Goal: Task Accomplishment & Management: Manage account settings

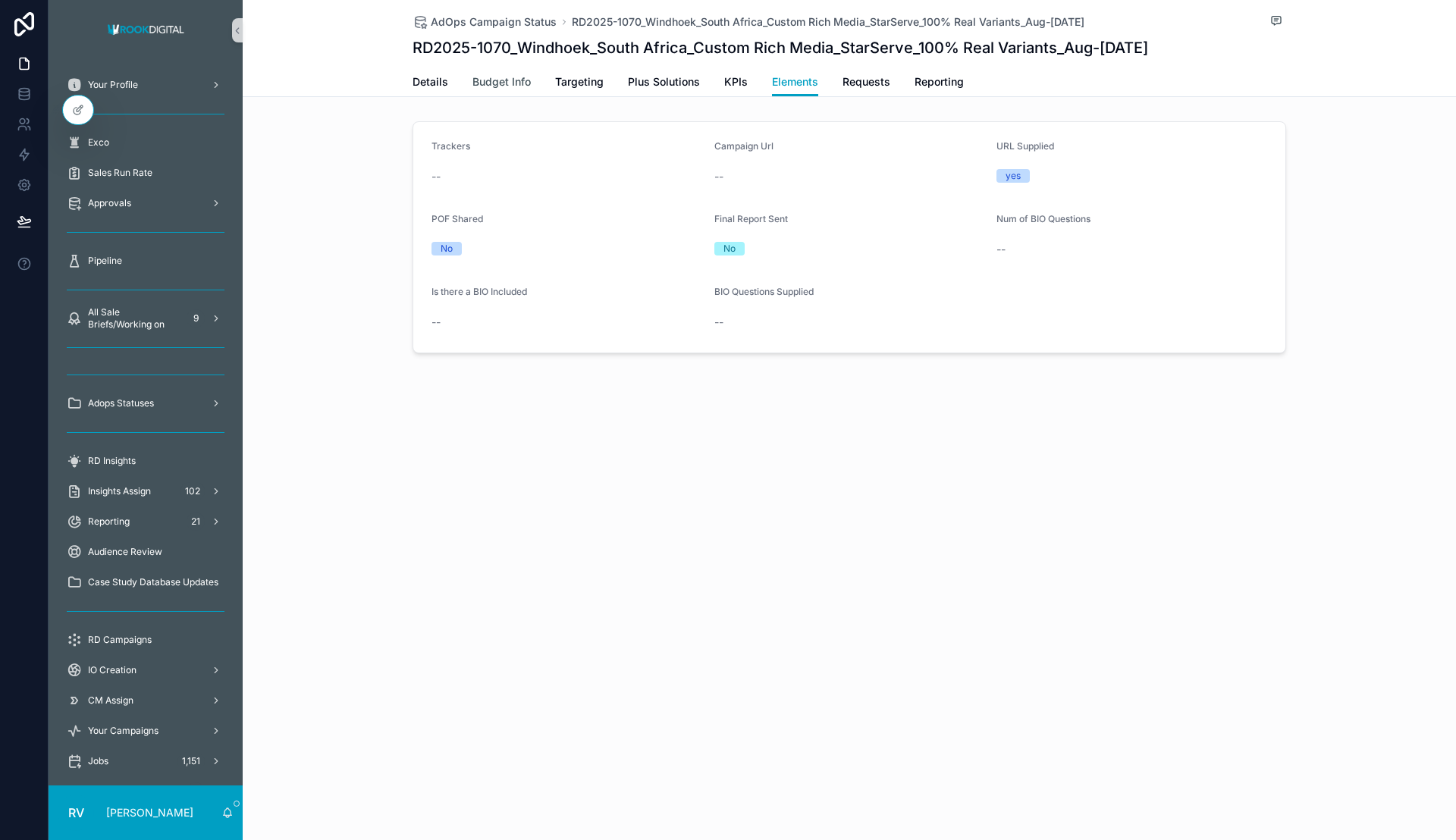
click at [513, 80] on span "Budget Info" at bounding box center [502, 82] width 59 height 15
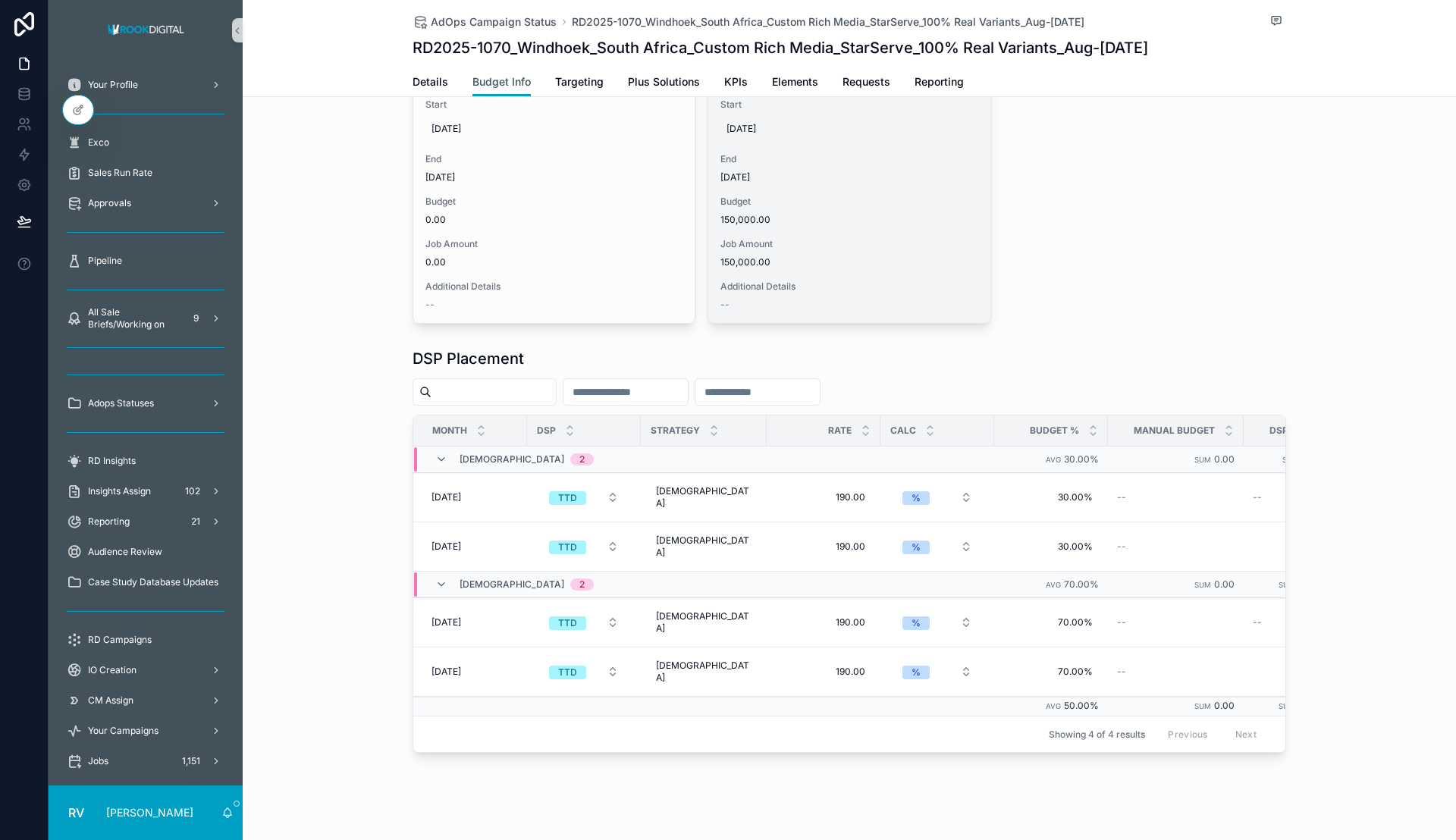
scroll to position [420, 0]
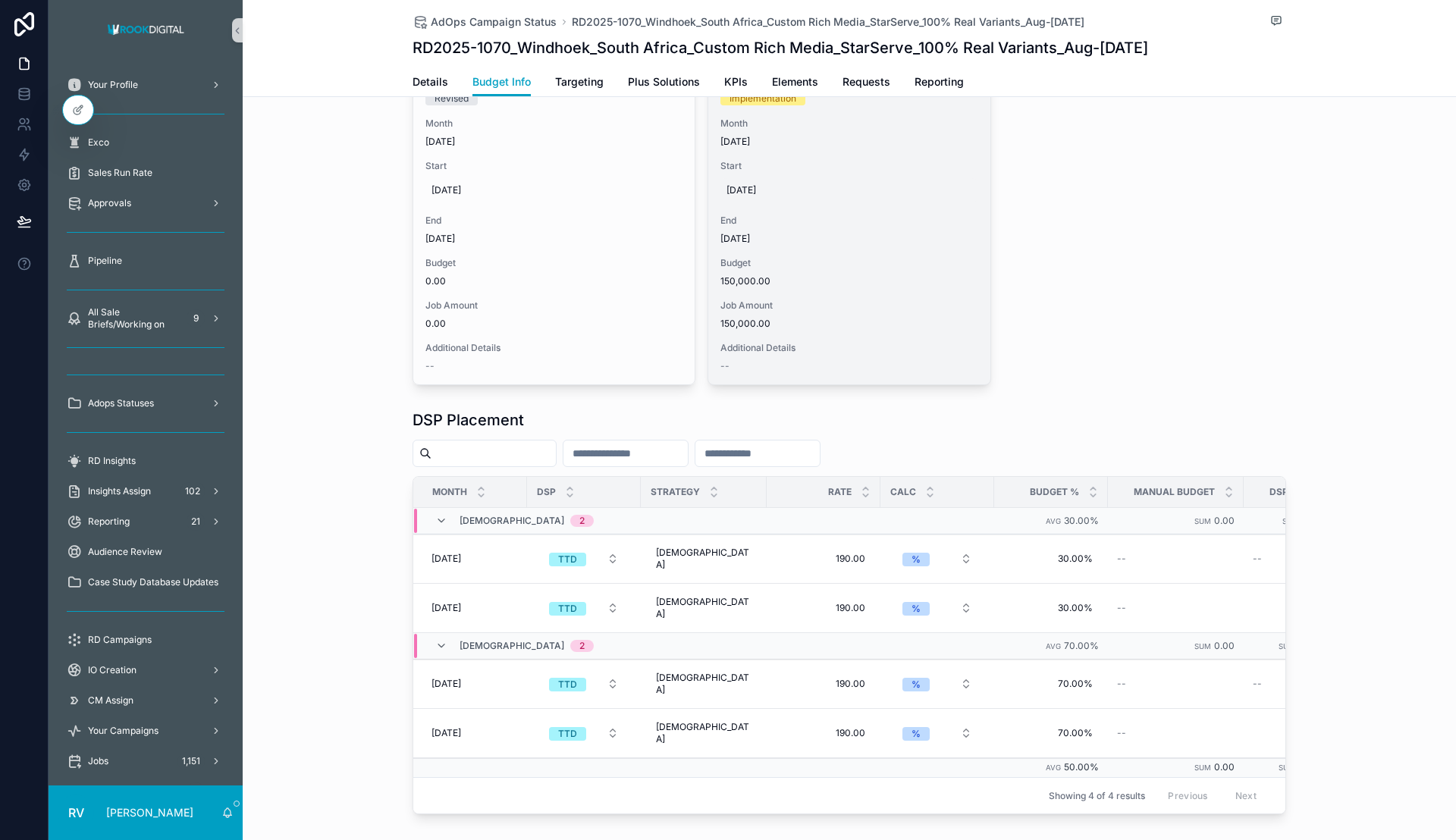
click at [749, 192] on span "[DATE]" at bounding box center [849, 190] width 245 height 12
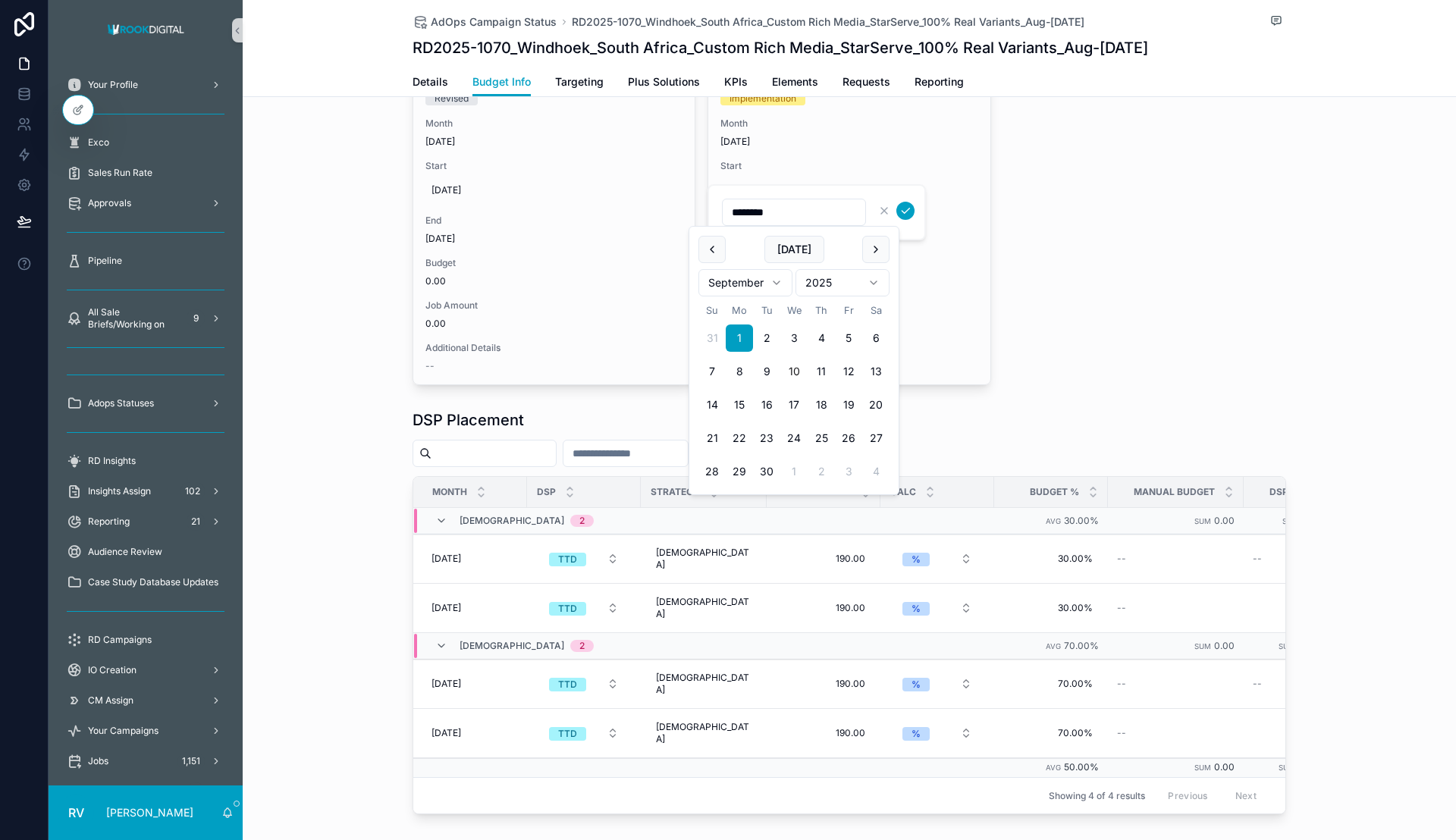
click at [798, 369] on button "10" at bounding box center [793, 371] width 27 height 27
type input "*********"
click at [907, 210] on icon "scrollable content" at bounding box center [905, 211] width 8 height 5
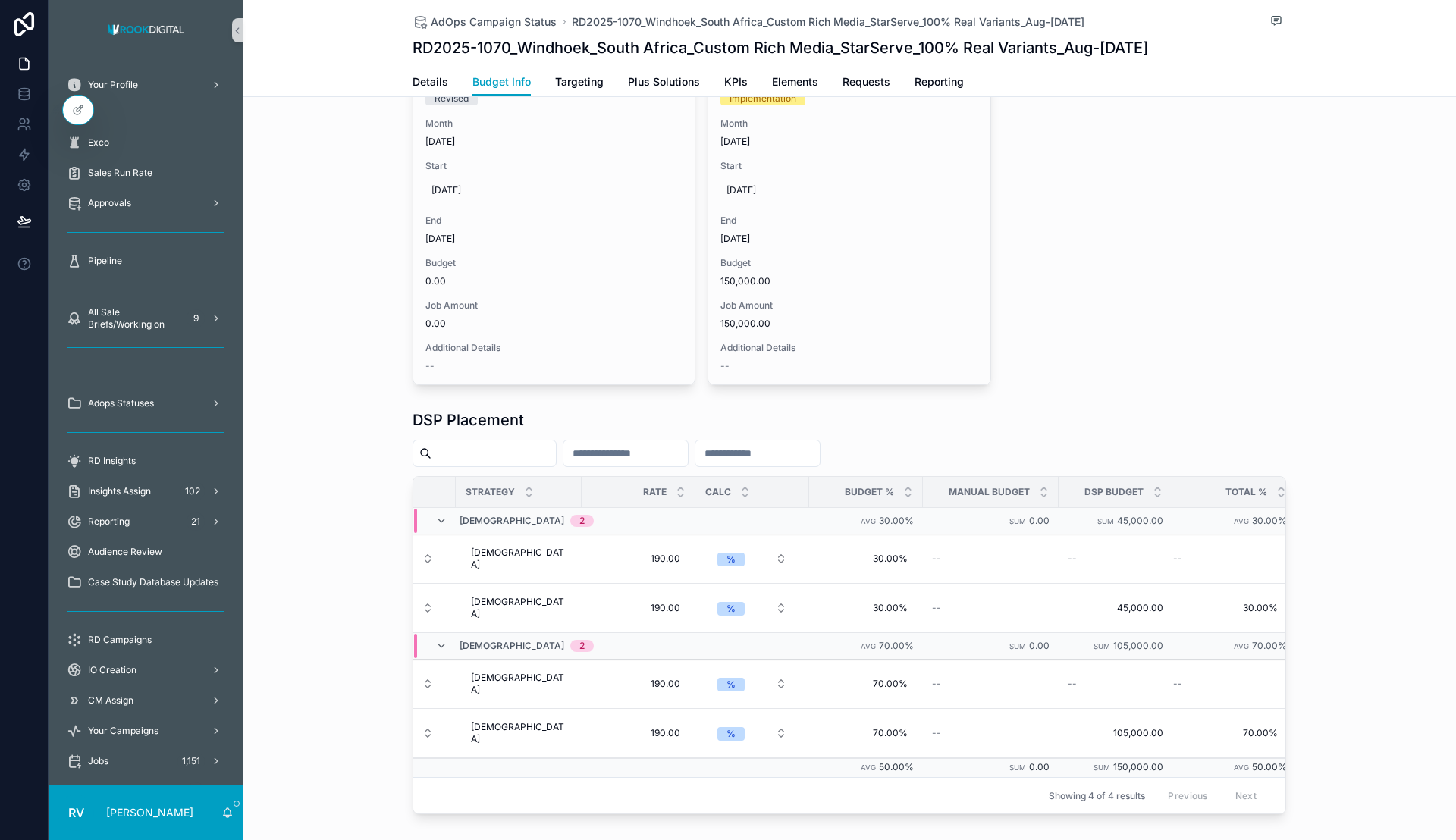
scroll to position [0, 0]
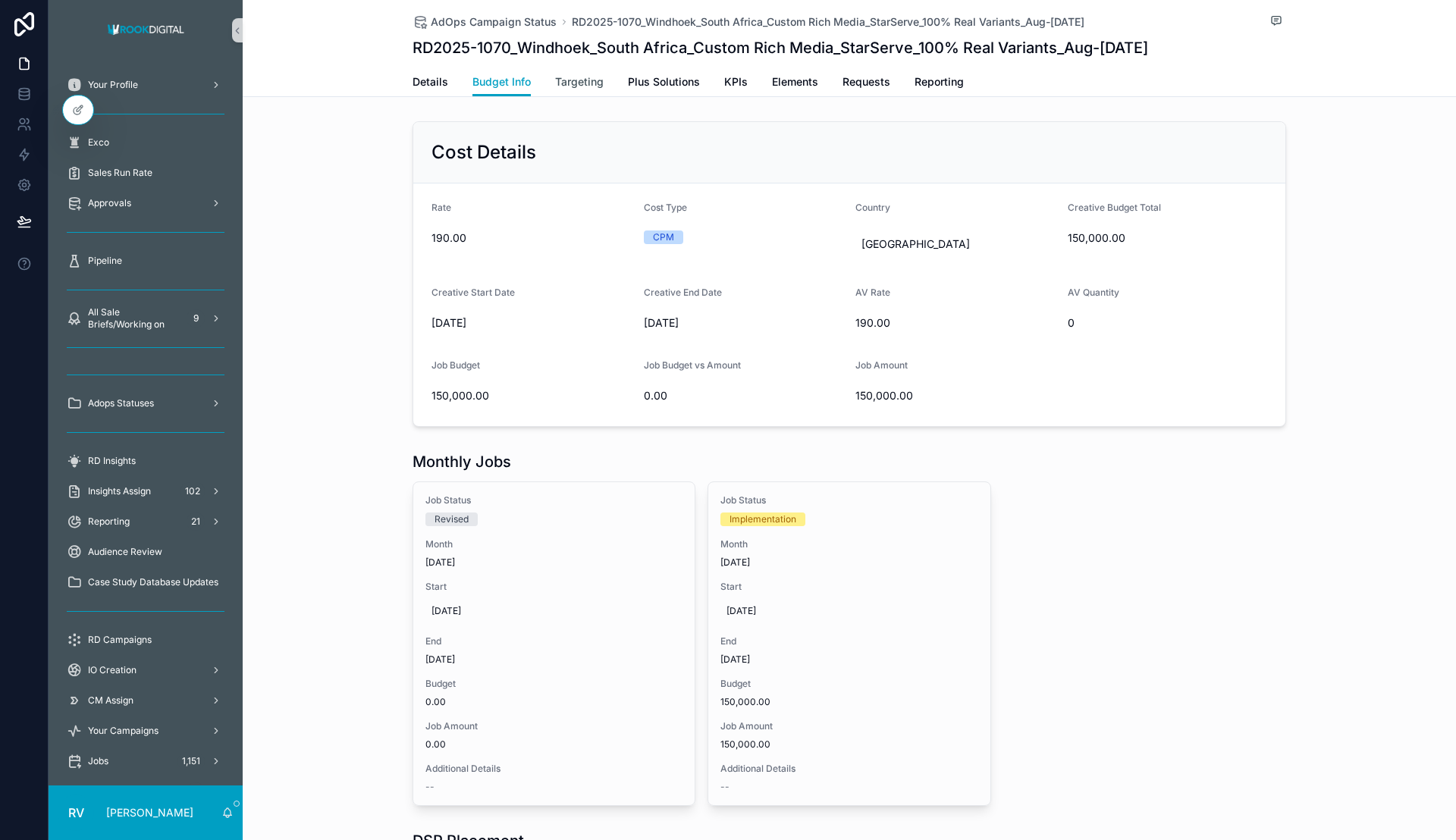
click at [561, 80] on span "Targeting" at bounding box center [579, 82] width 49 height 15
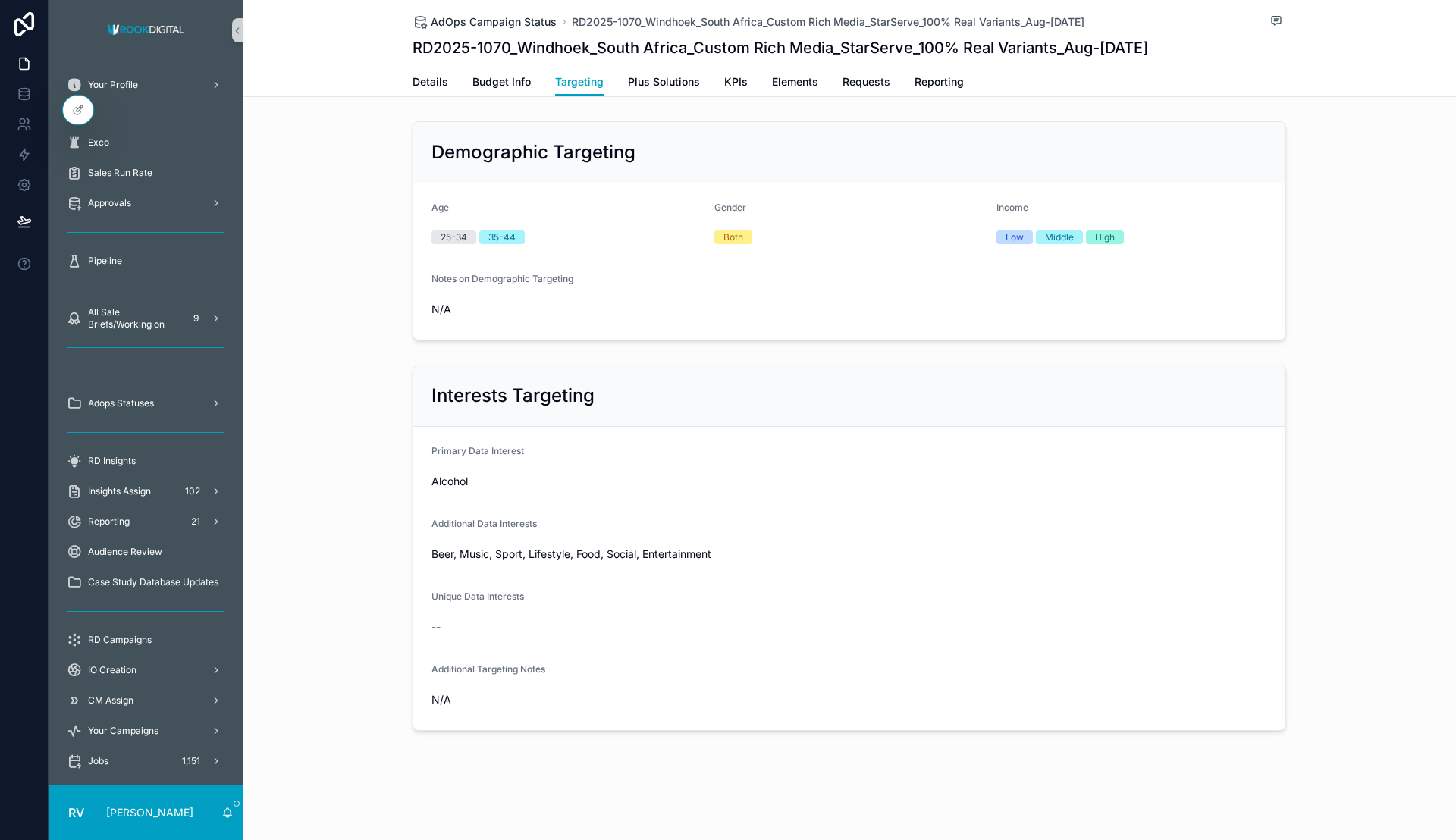
click at [535, 22] on span "AdOps Campaign Status" at bounding box center [493, 22] width 126 height 15
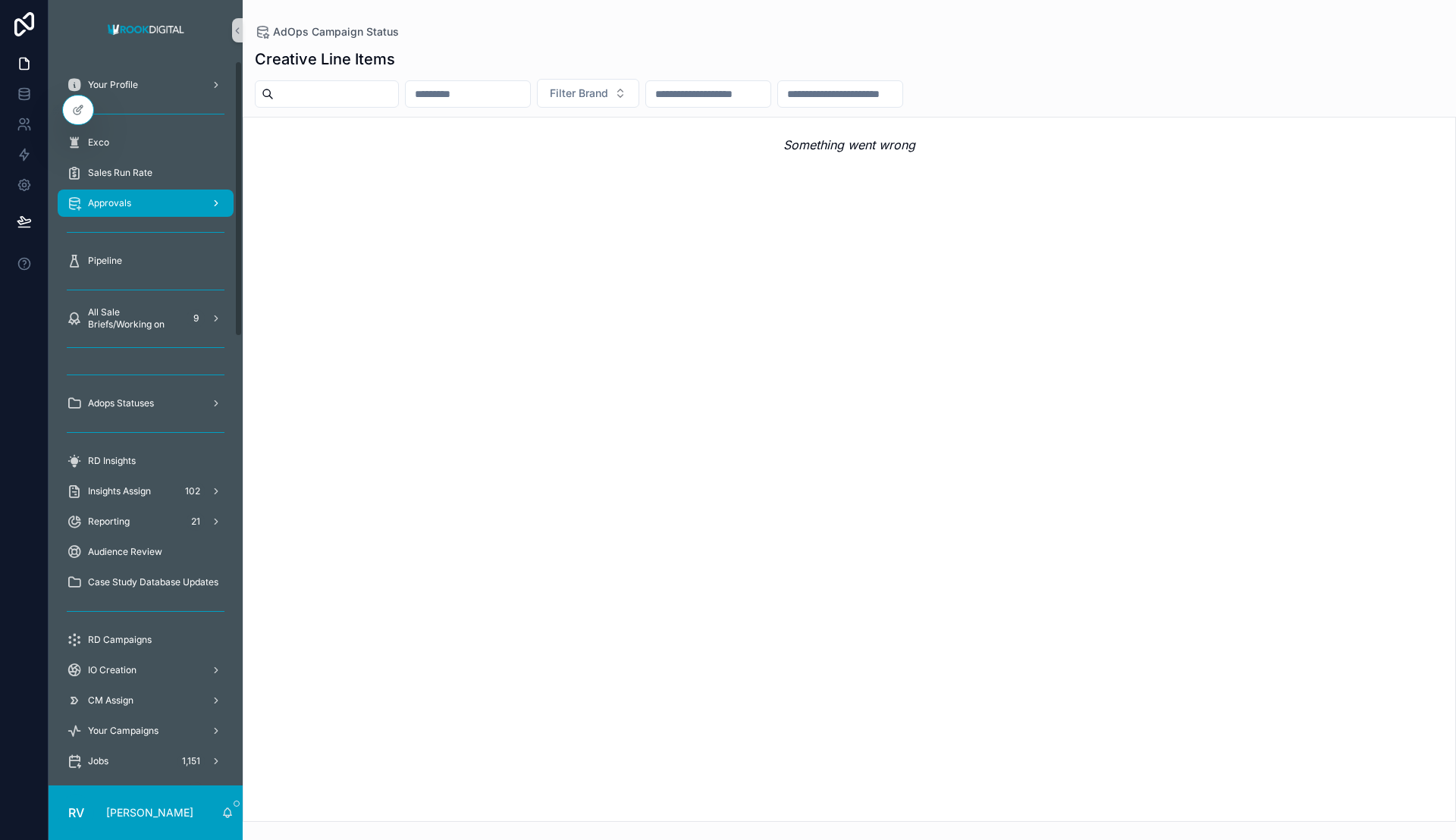
click at [136, 196] on div "Approvals" at bounding box center [145, 202] width 158 height 24
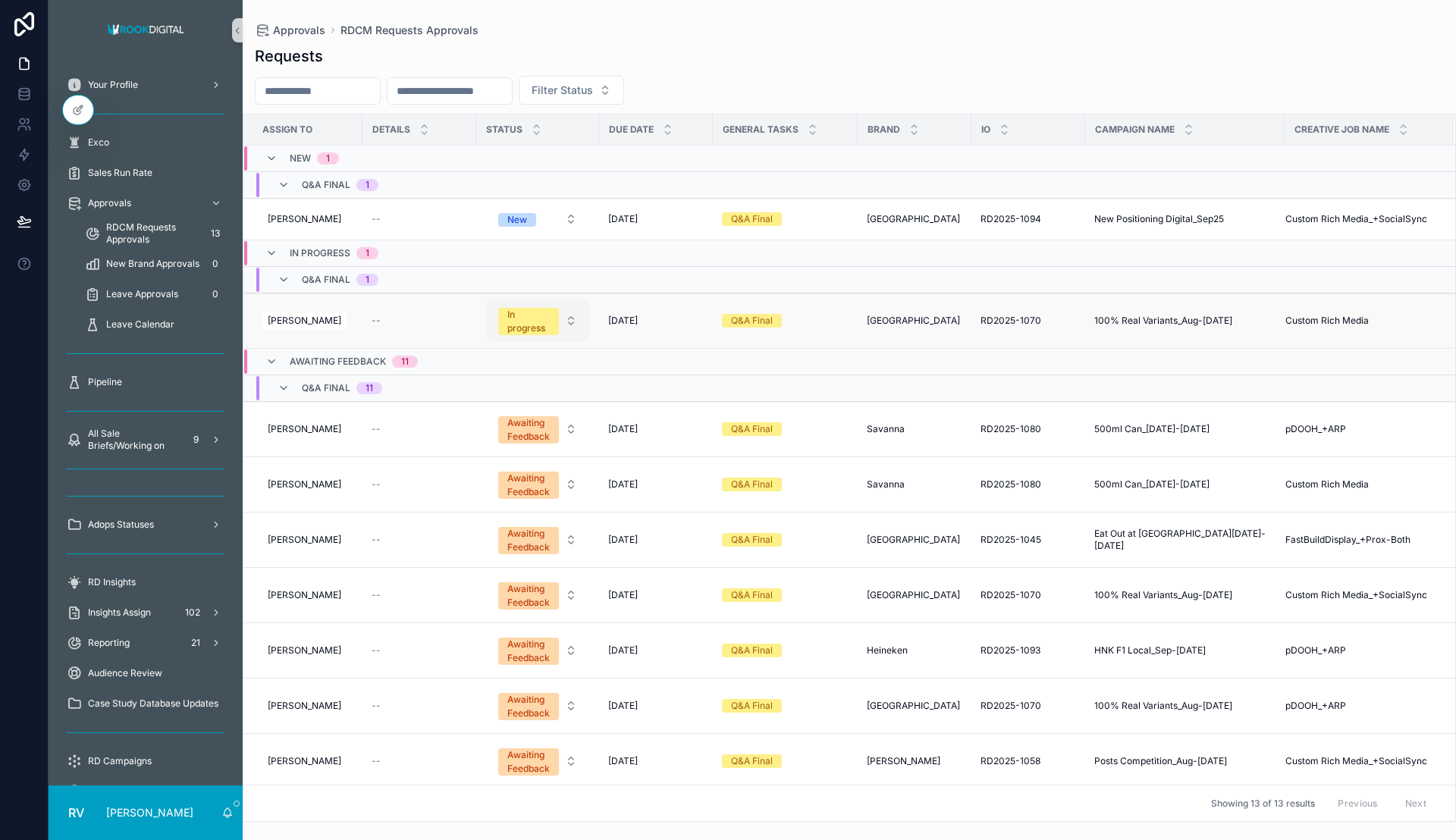
click at [541, 320] on div "In progress" at bounding box center [528, 321] width 43 height 27
click at [489, 474] on div "Completed" at bounding box center [480, 478] width 47 height 14
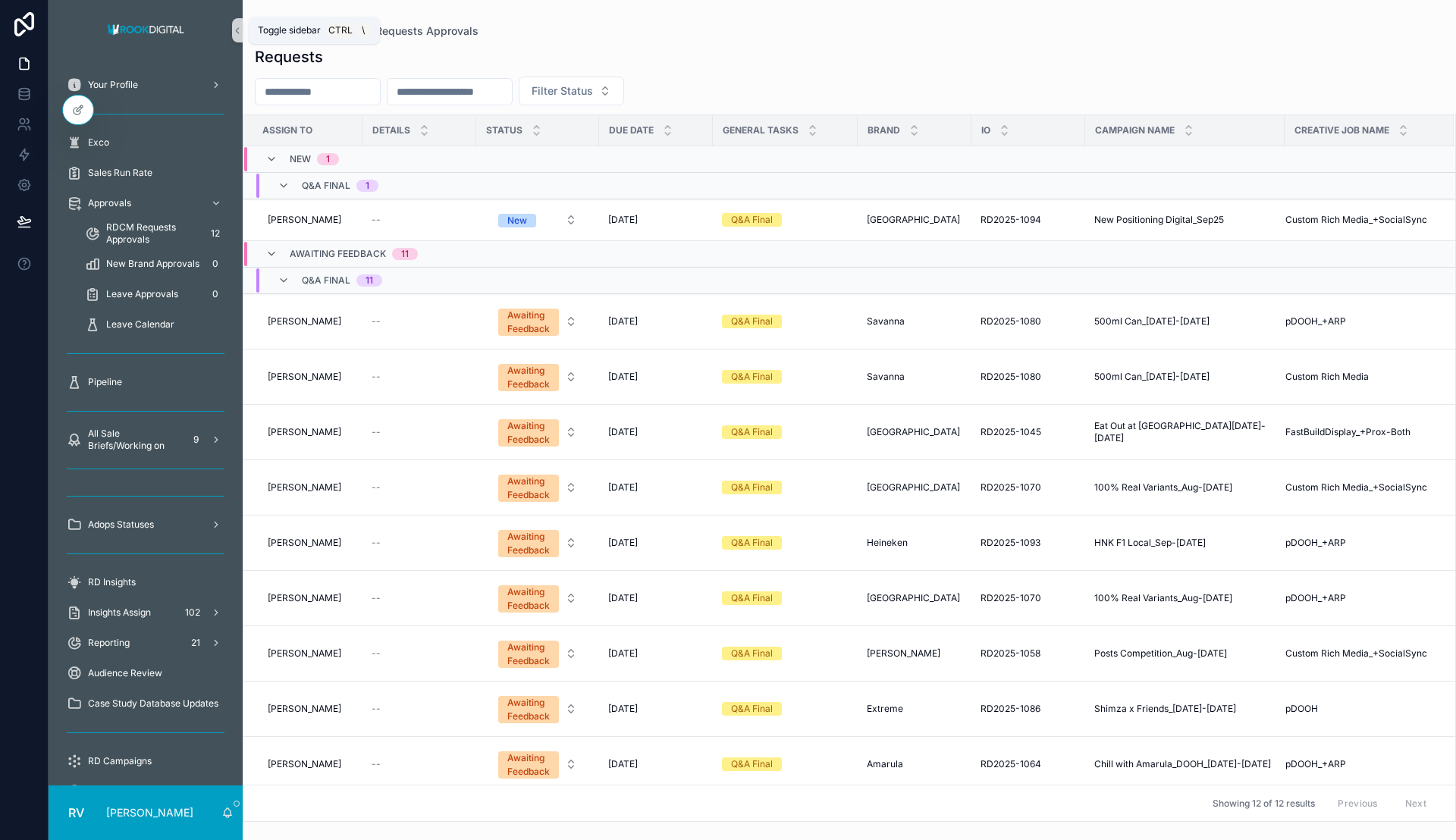
click at [240, 29] on icon "scrollable content" at bounding box center [237, 30] width 11 height 12
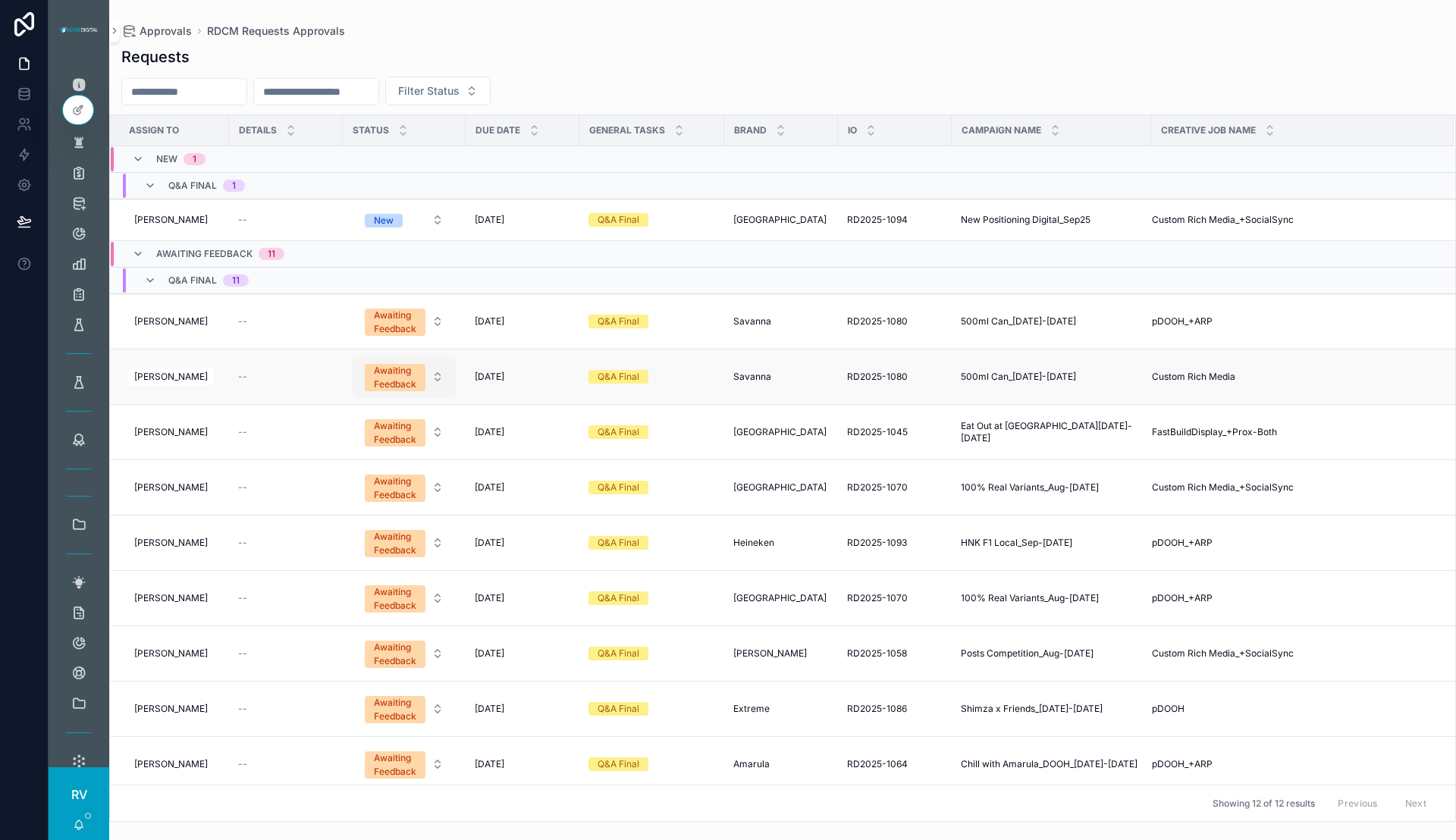
click at [408, 380] on div "Awaiting Feedback" at bounding box center [395, 377] width 43 height 27
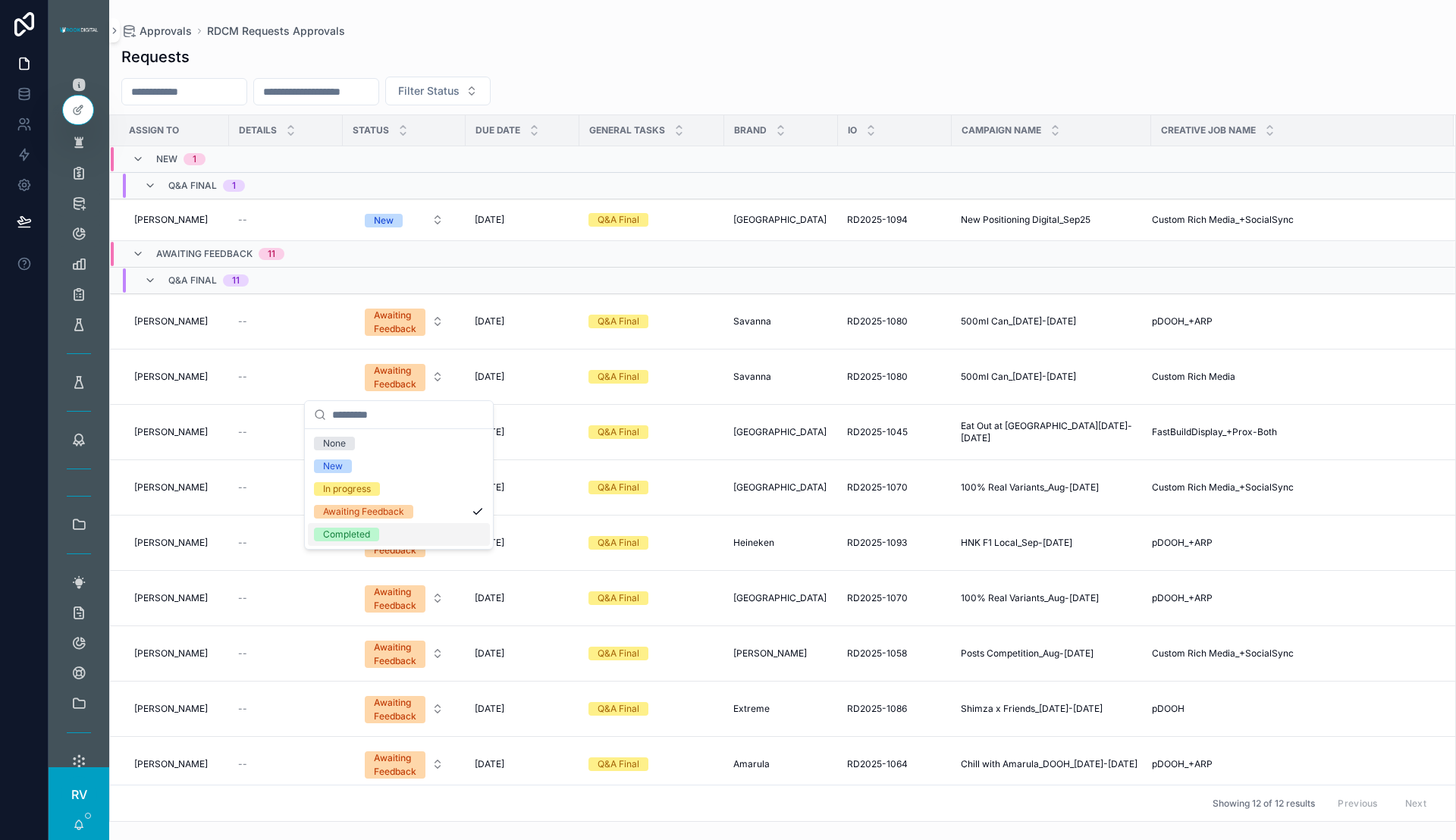
click at [359, 528] on div "Completed" at bounding box center [346, 535] width 47 height 14
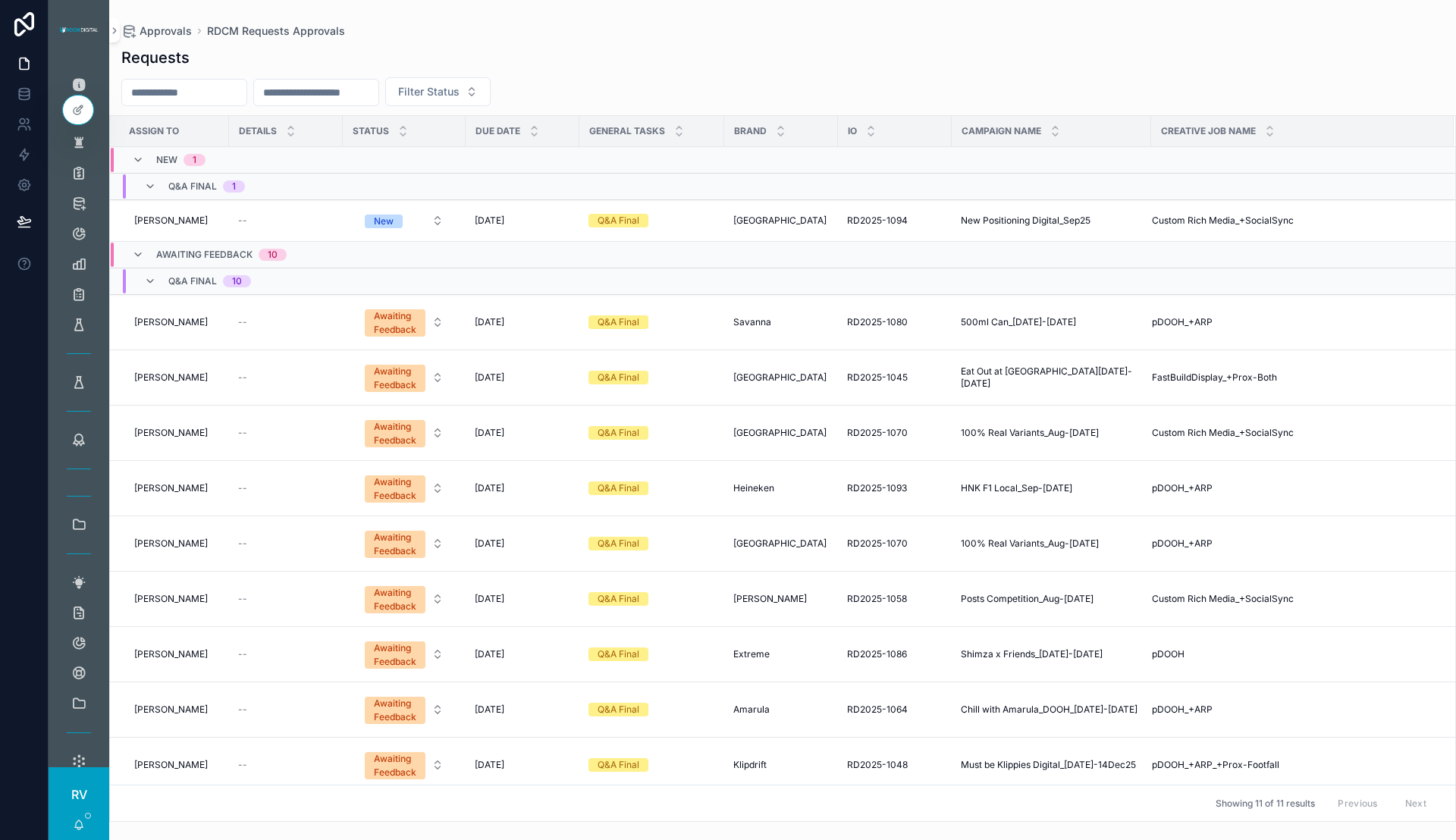
scroll to position [63, 0]
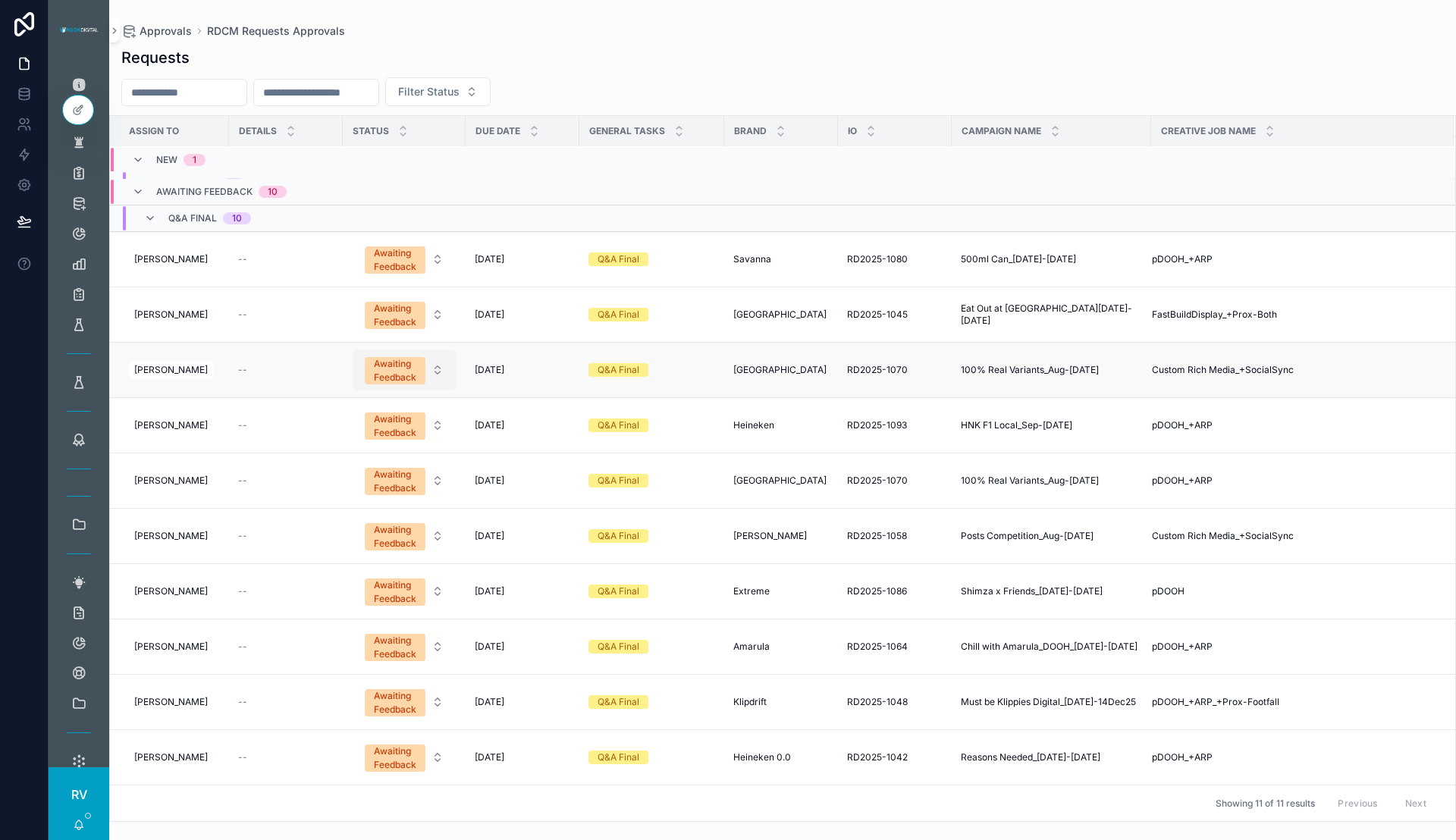
click at [420, 371] on span "Awaiting Feedback" at bounding box center [395, 370] width 60 height 27
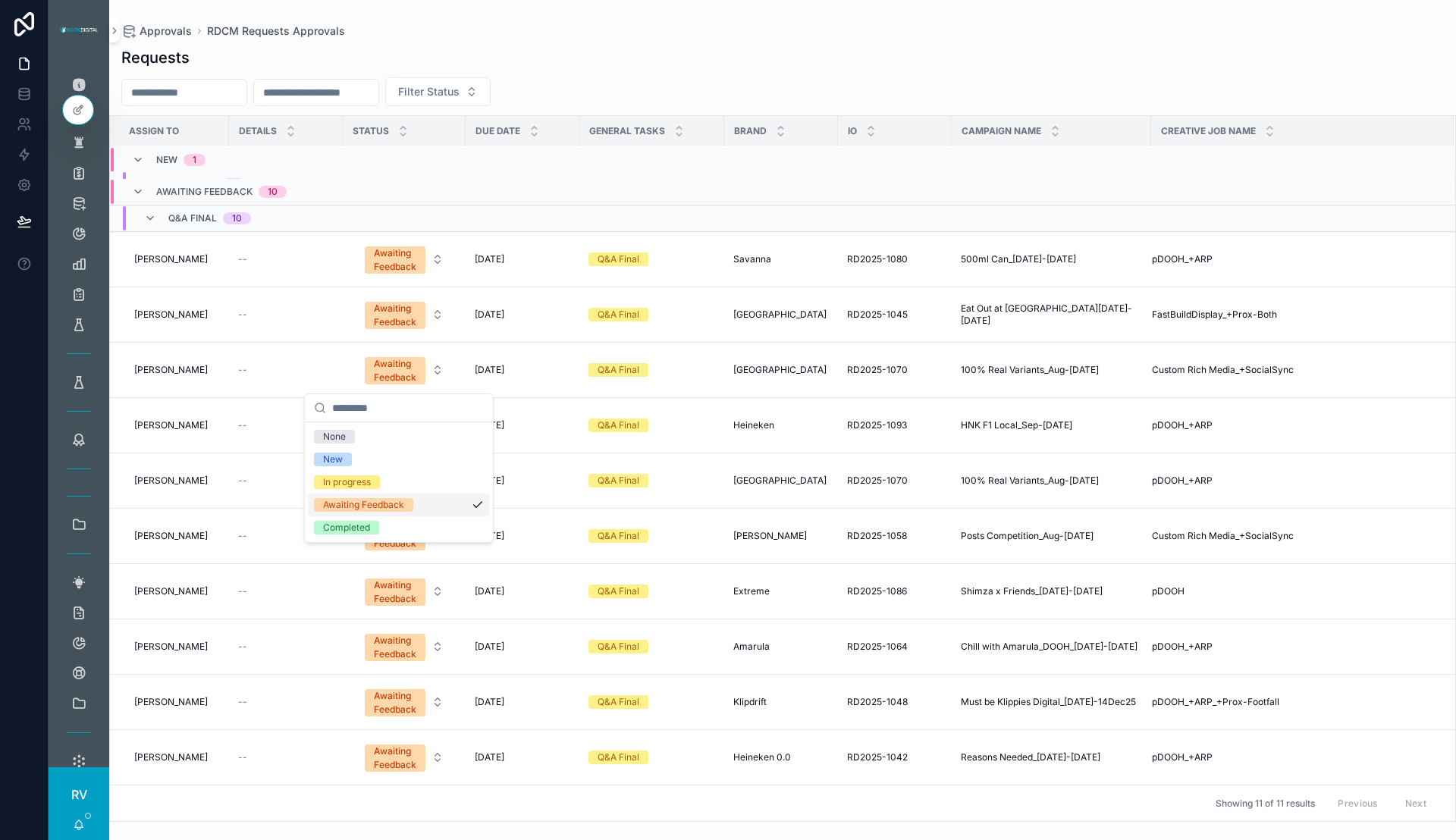
click at [1138, 78] on div "Filter Status" at bounding box center [782, 91] width 1346 height 29
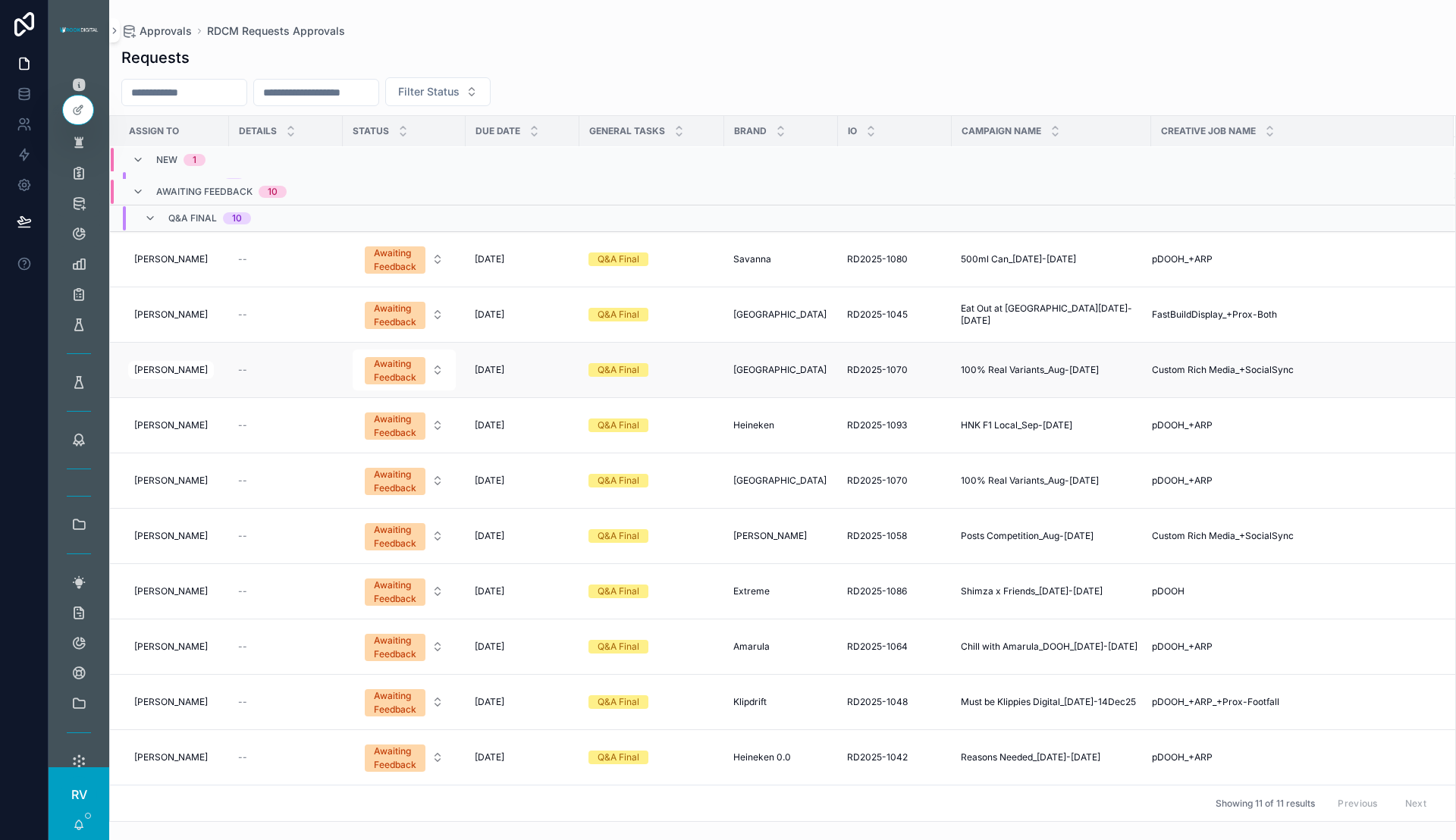
scroll to position [0, 0]
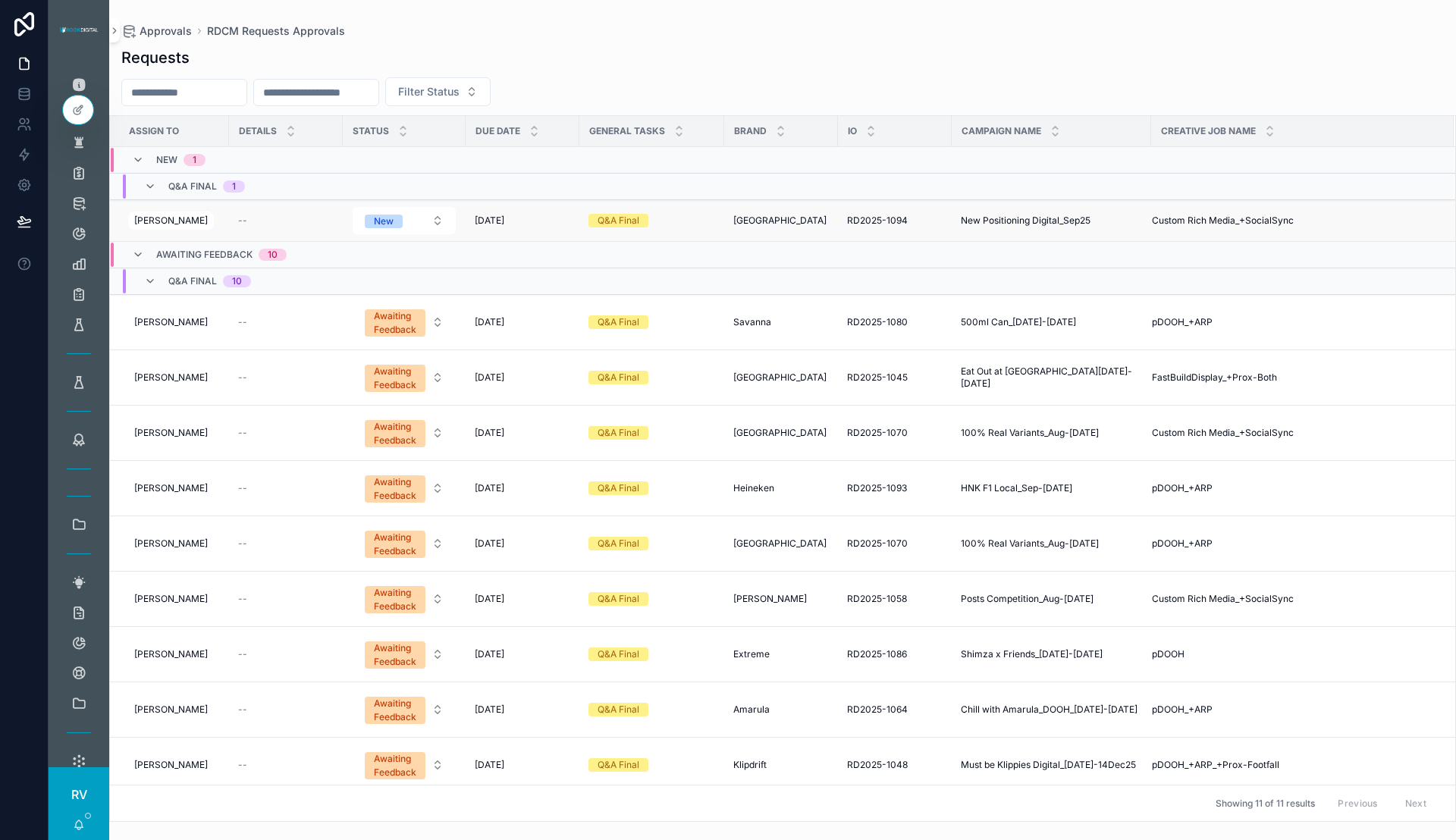
click at [1196, 219] on span "Custom Rich Media_+SocialSync" at bounding box center [1222, 221] width 141 height 12
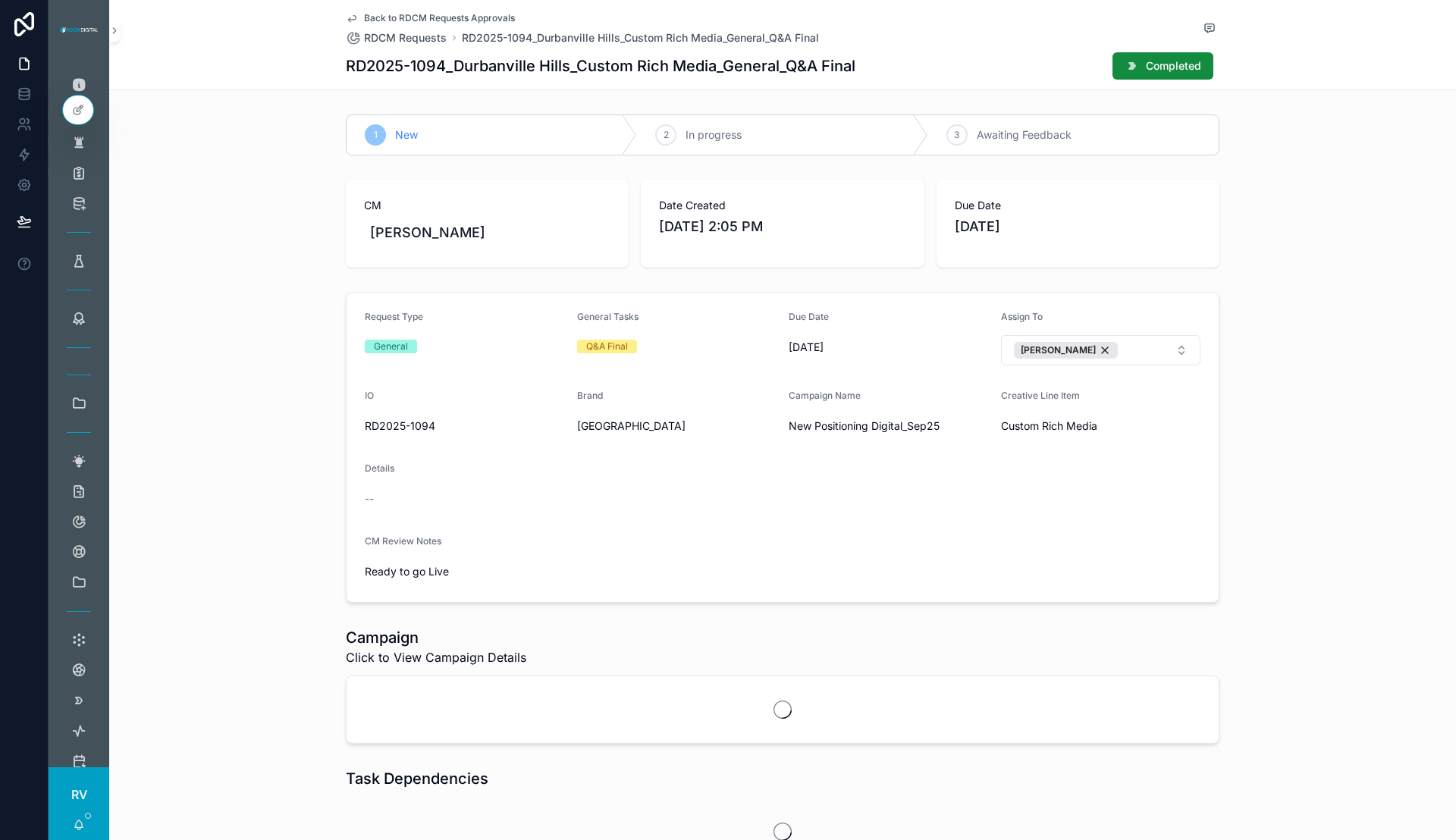
scroll to position [128, 0]
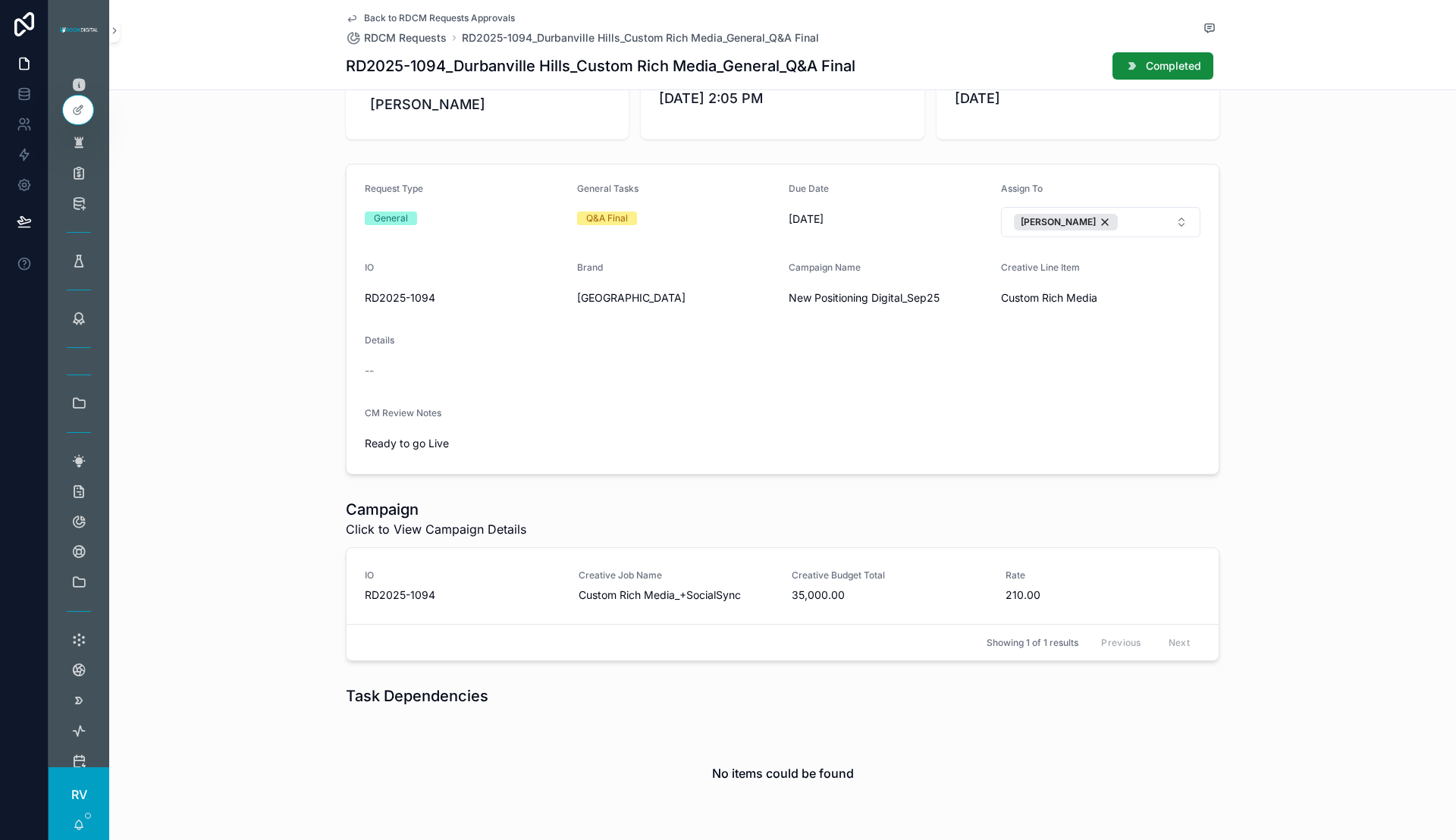
click at [847, 604] on link "IO RD2025-1094 Creative Job Name Custom Rich Media_+SocialSync Creative Budget …" at bounding box center [782, 586] width 872 height 76
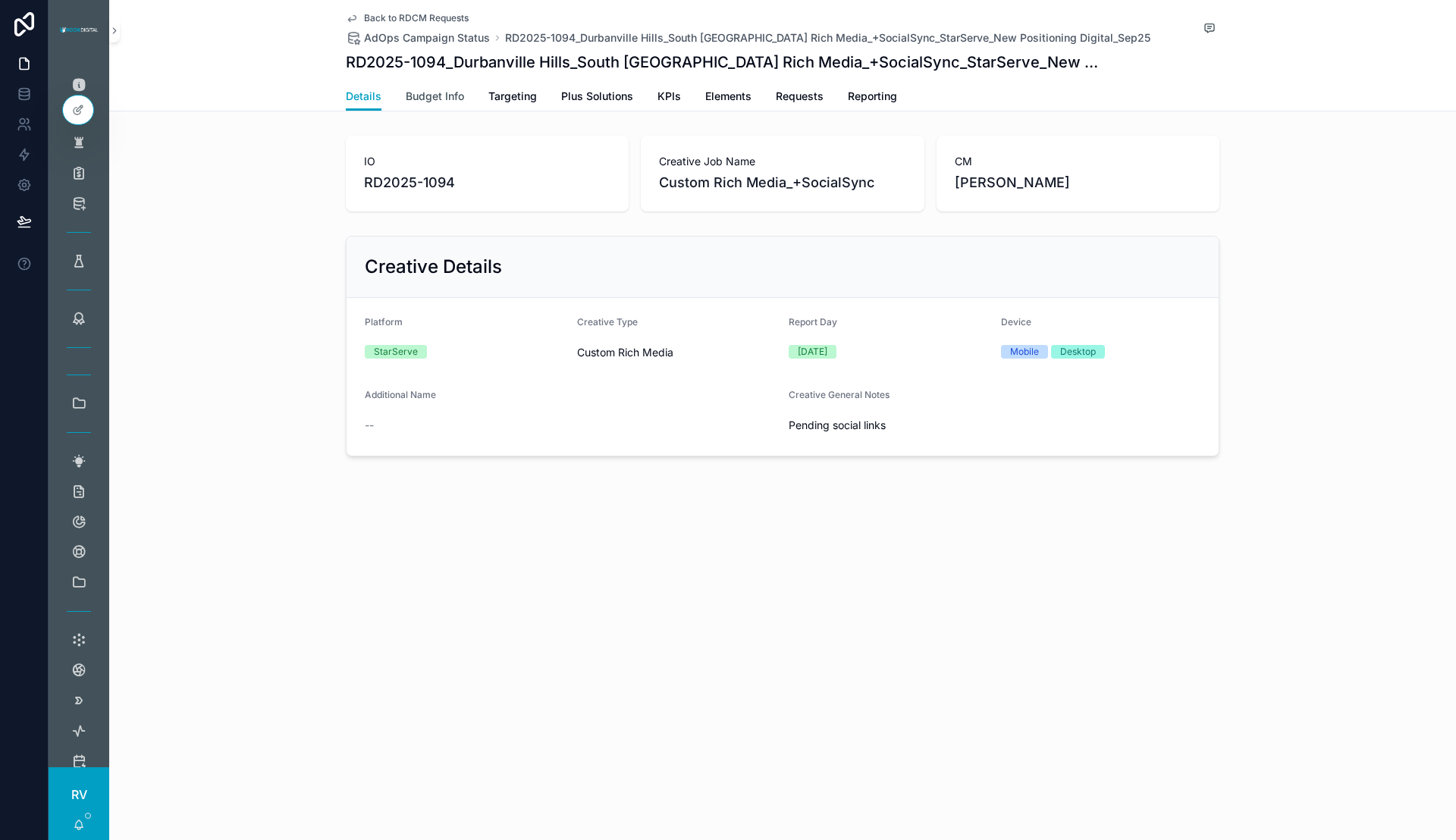
click at [441, 101] on span "Budget Info" at bounding box center [435, 97] width 59 height 15
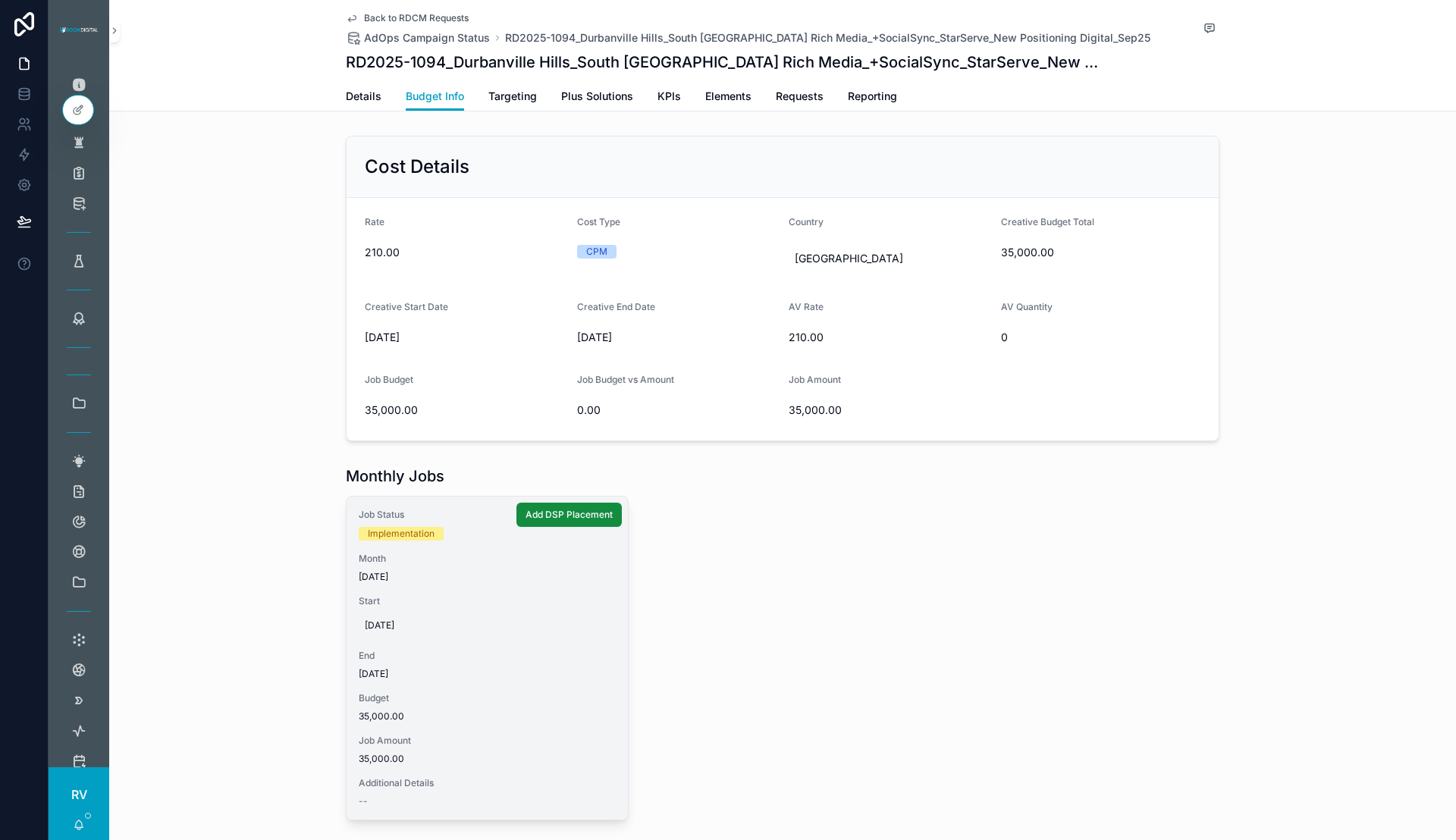
click at [378, 622] on span "[DATE]" at bounding box center [487, 626] width 245 height 12
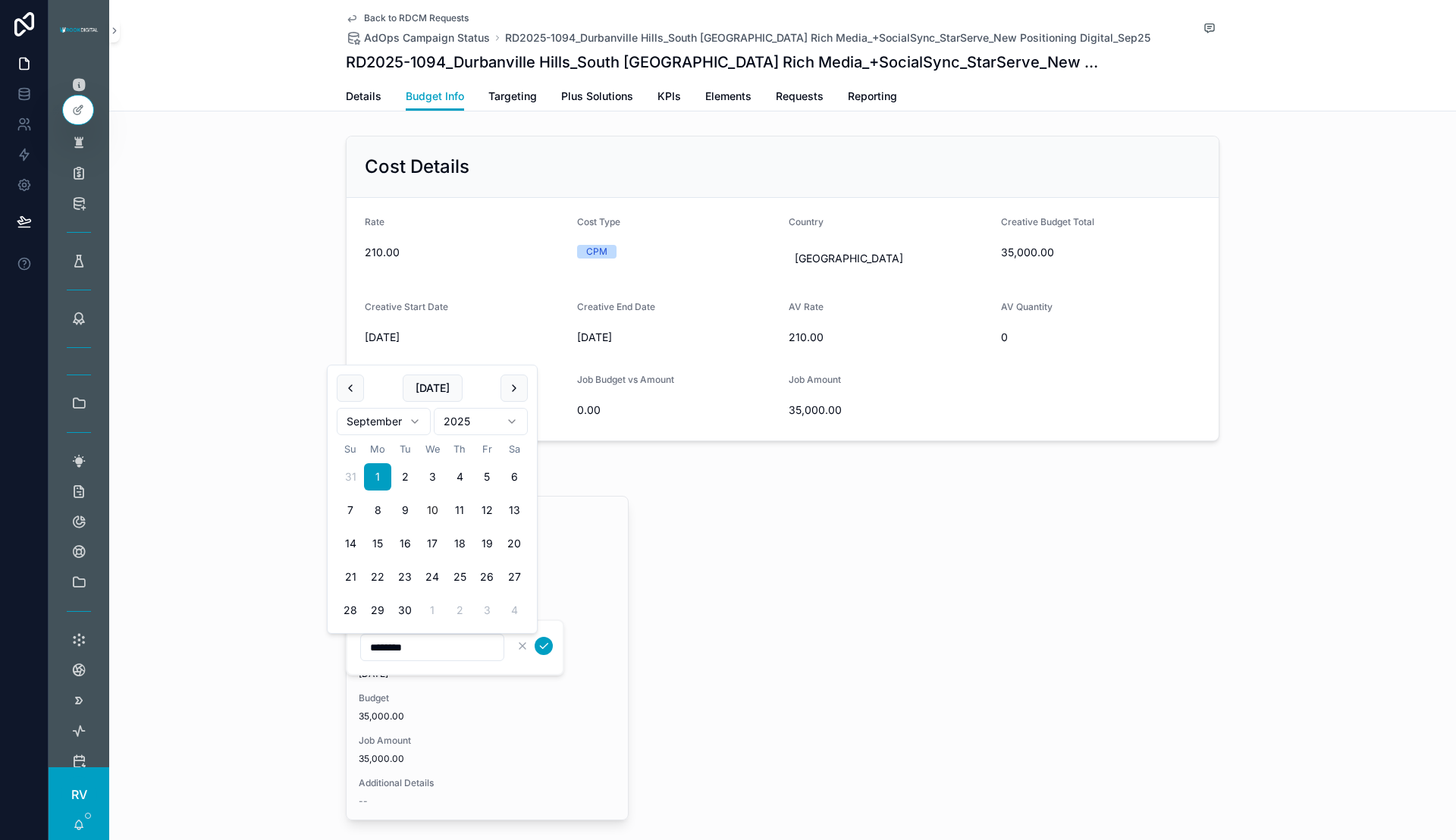
click at [435, 509] on button "10" at bounding box center [432, 510] width 27 height 27
type input "*********"
click at [545, 646] on icon "scrollable content" at bounding box center [544, 646] width 8 height 5
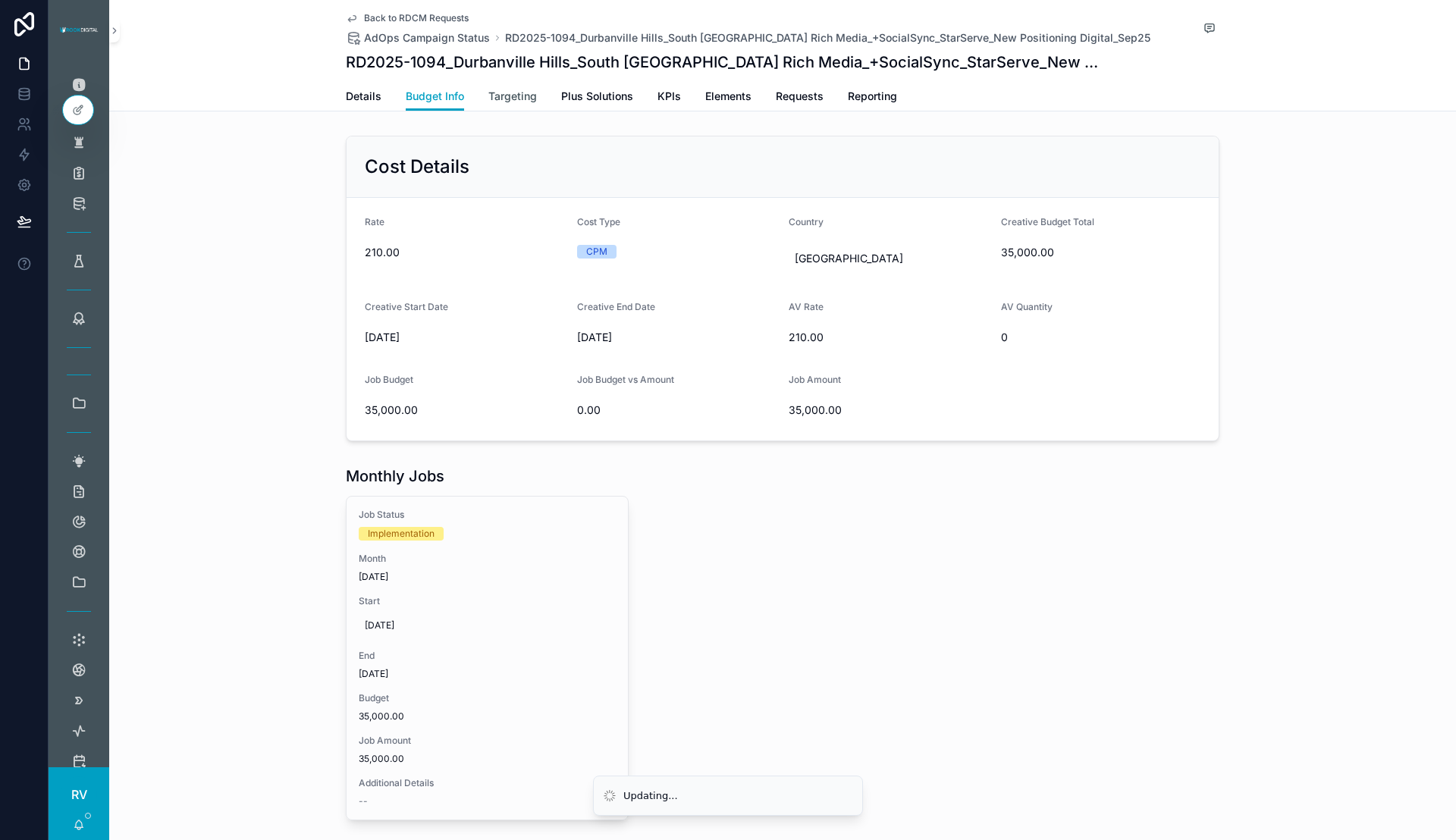
click at [505, 99] on span "Targeting" at bounding box center [512, 97] width 49 height 15
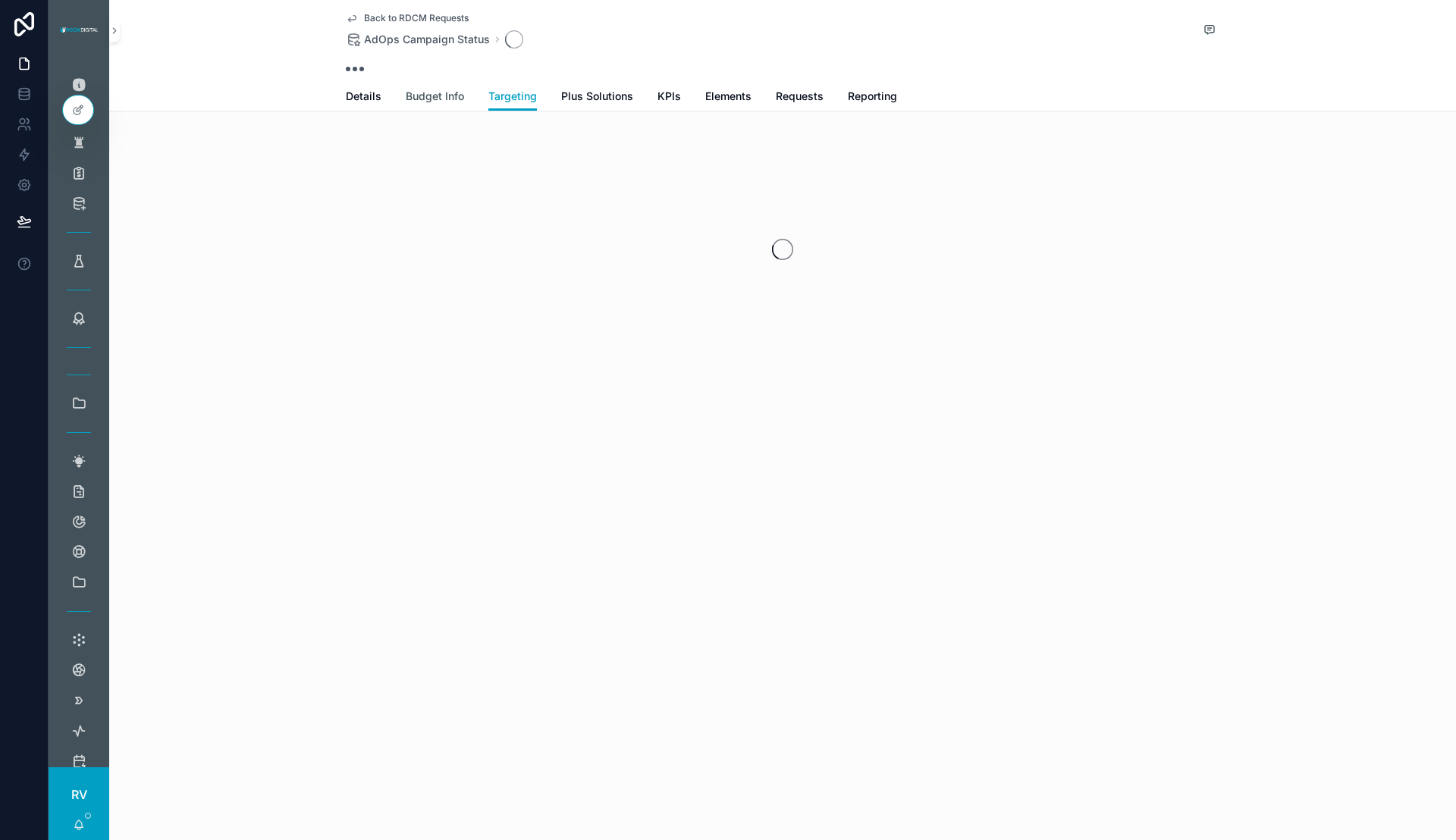
click at [437, 100] on span "Budget Info" at bounding box center [435, 97] width 59 height 15
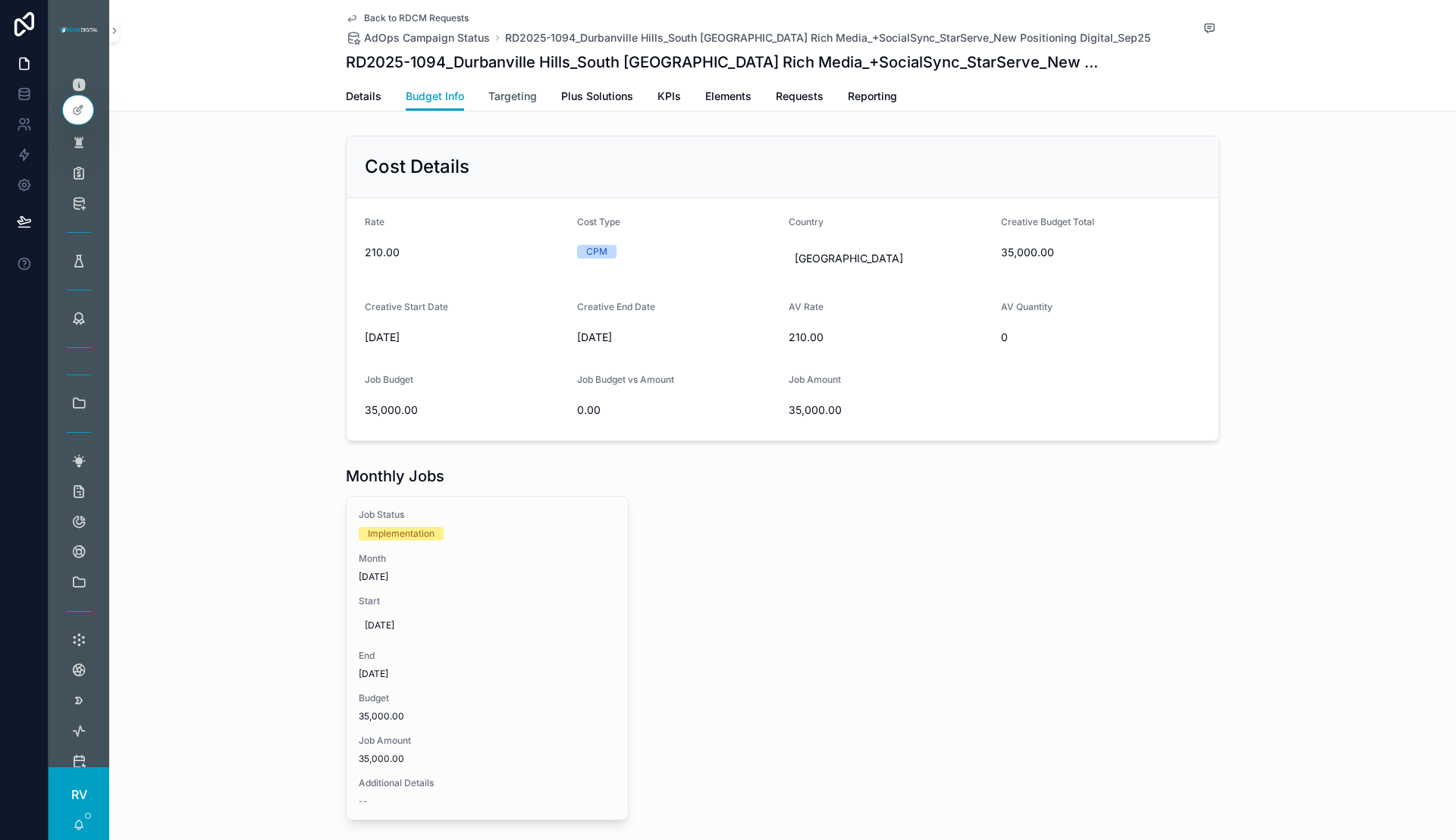
click at [496, 99] on span "Targeting" at bounding box center [512, 97] width 49 height 15
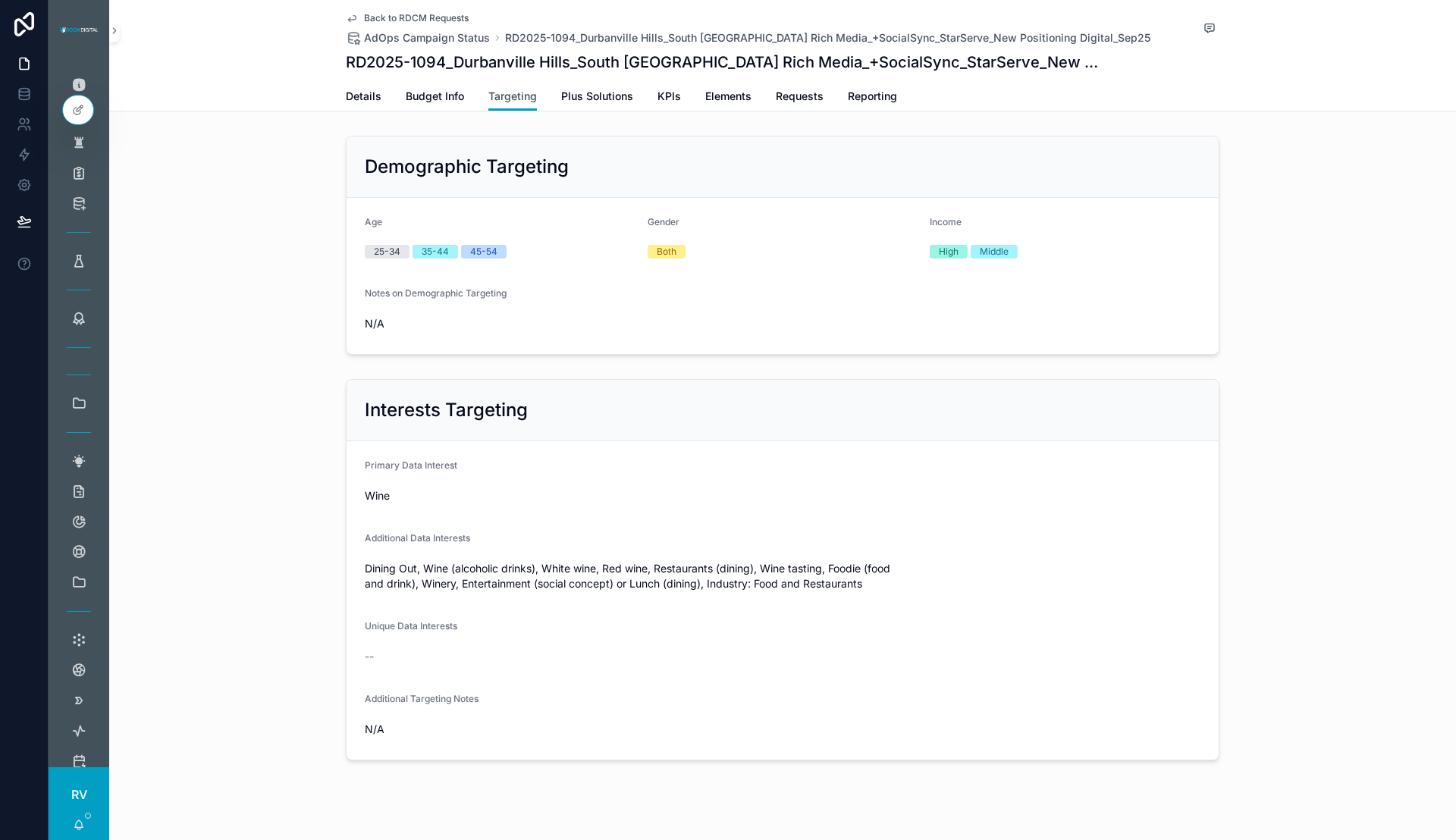
scroll to position [23, 0]
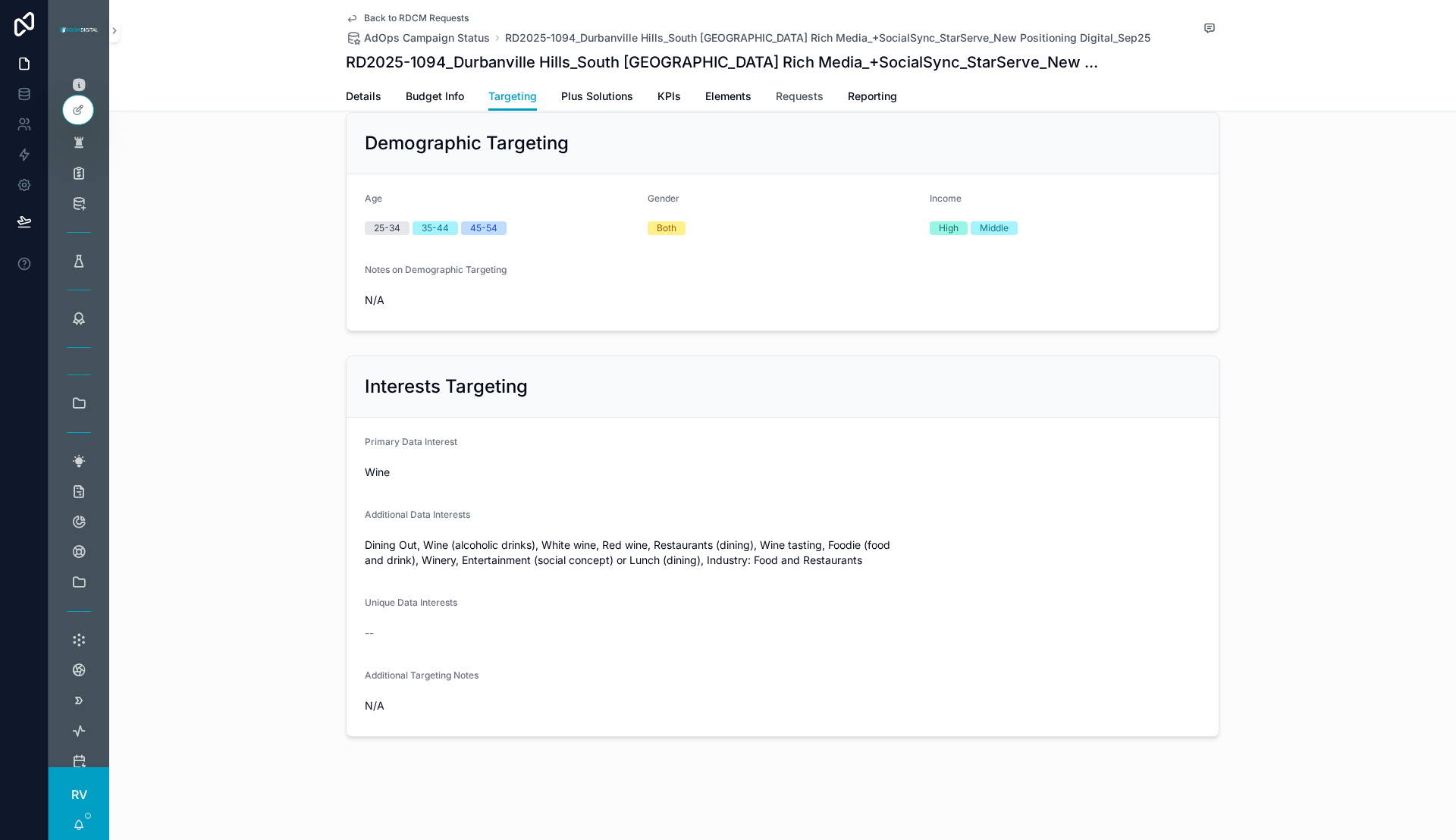
click at [777, 94] on span "Requests" at bounding box center [800, 97] width 48 height 15
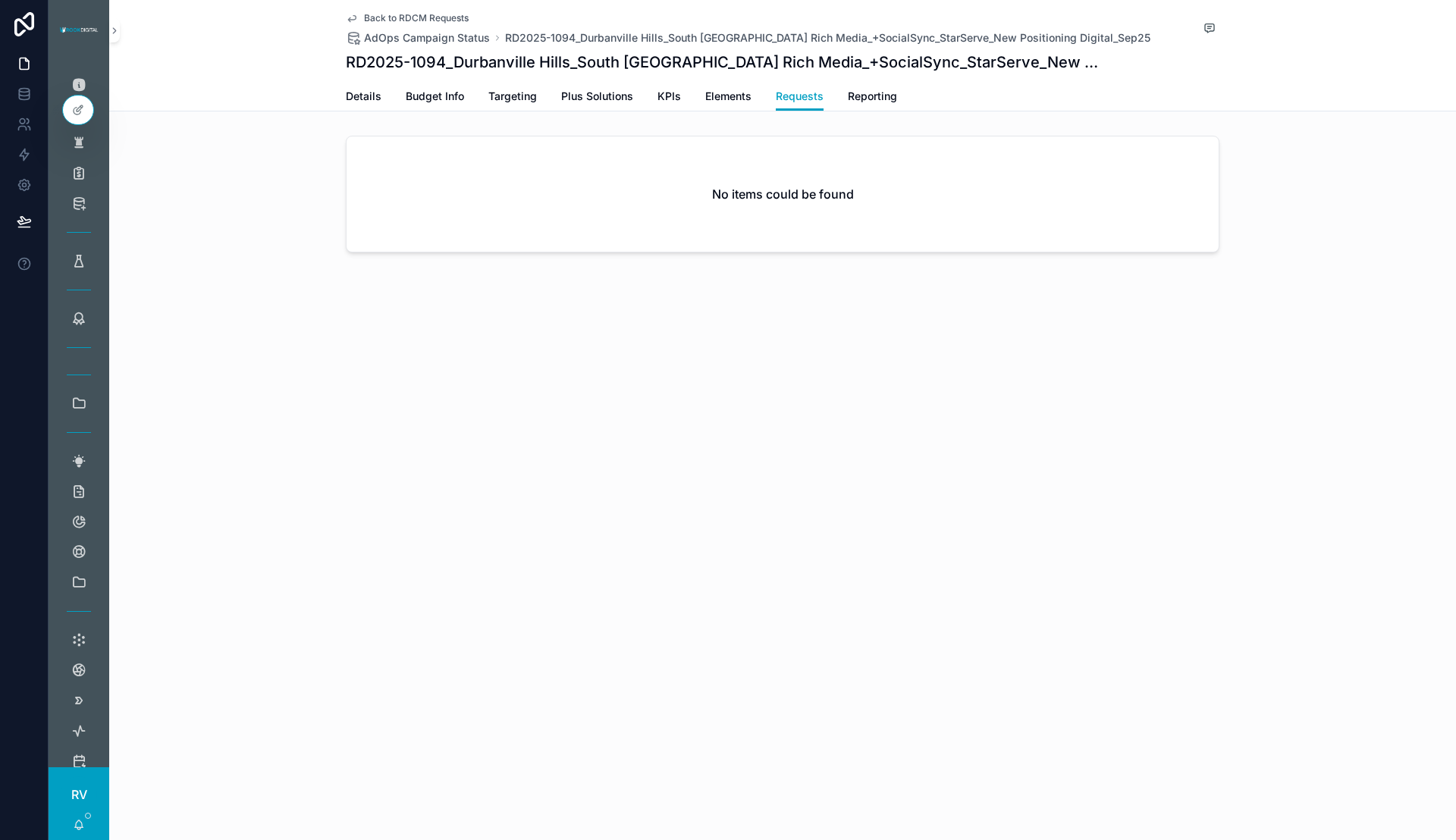
click at [406, 21] on span "Back to RDCM Requests" at bounding box center [416, 19] width 104 height 12
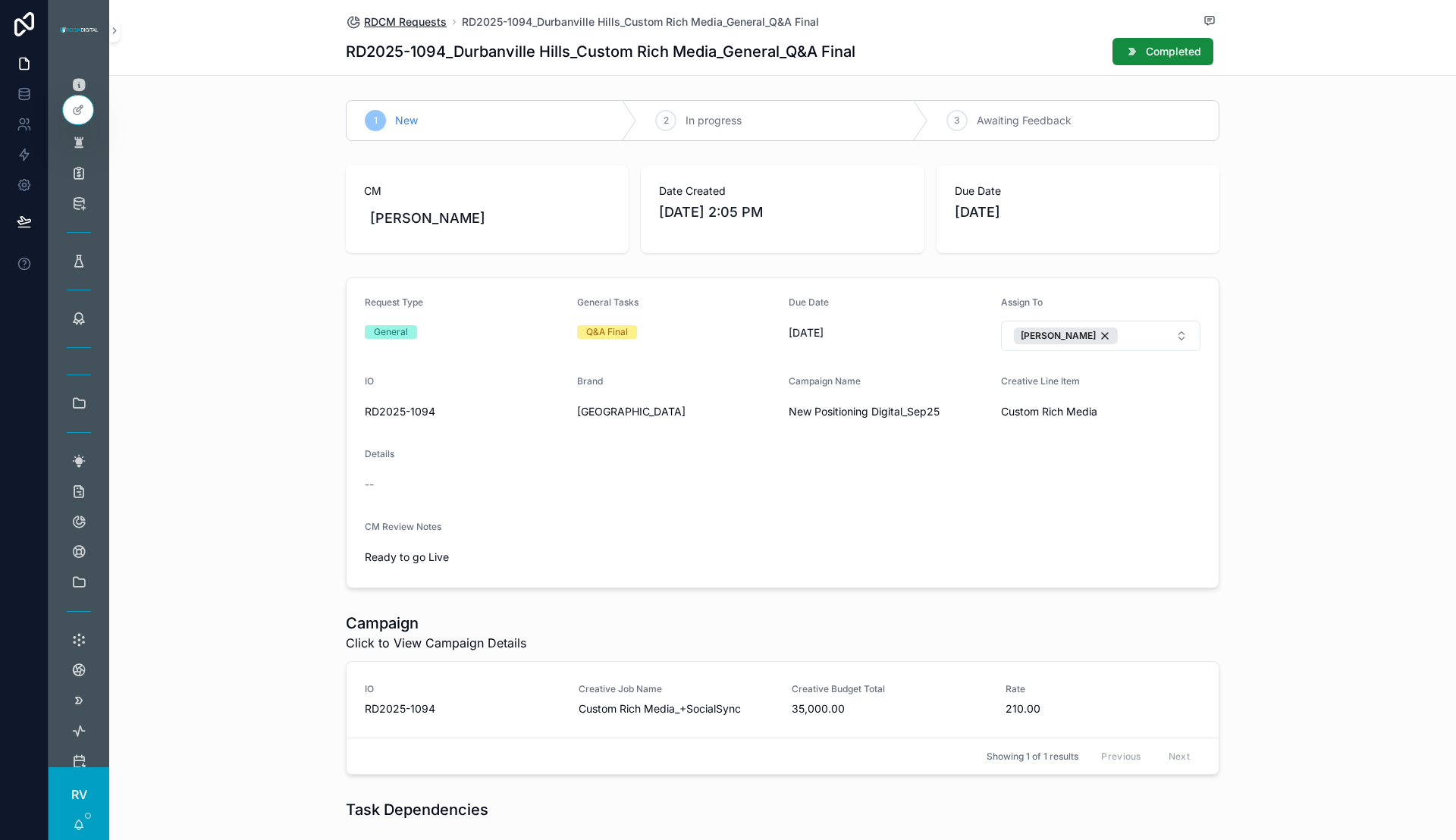
click at [396, 26] on span "RDCM Requests" at bounding box center [405, 22] width 83 height 15
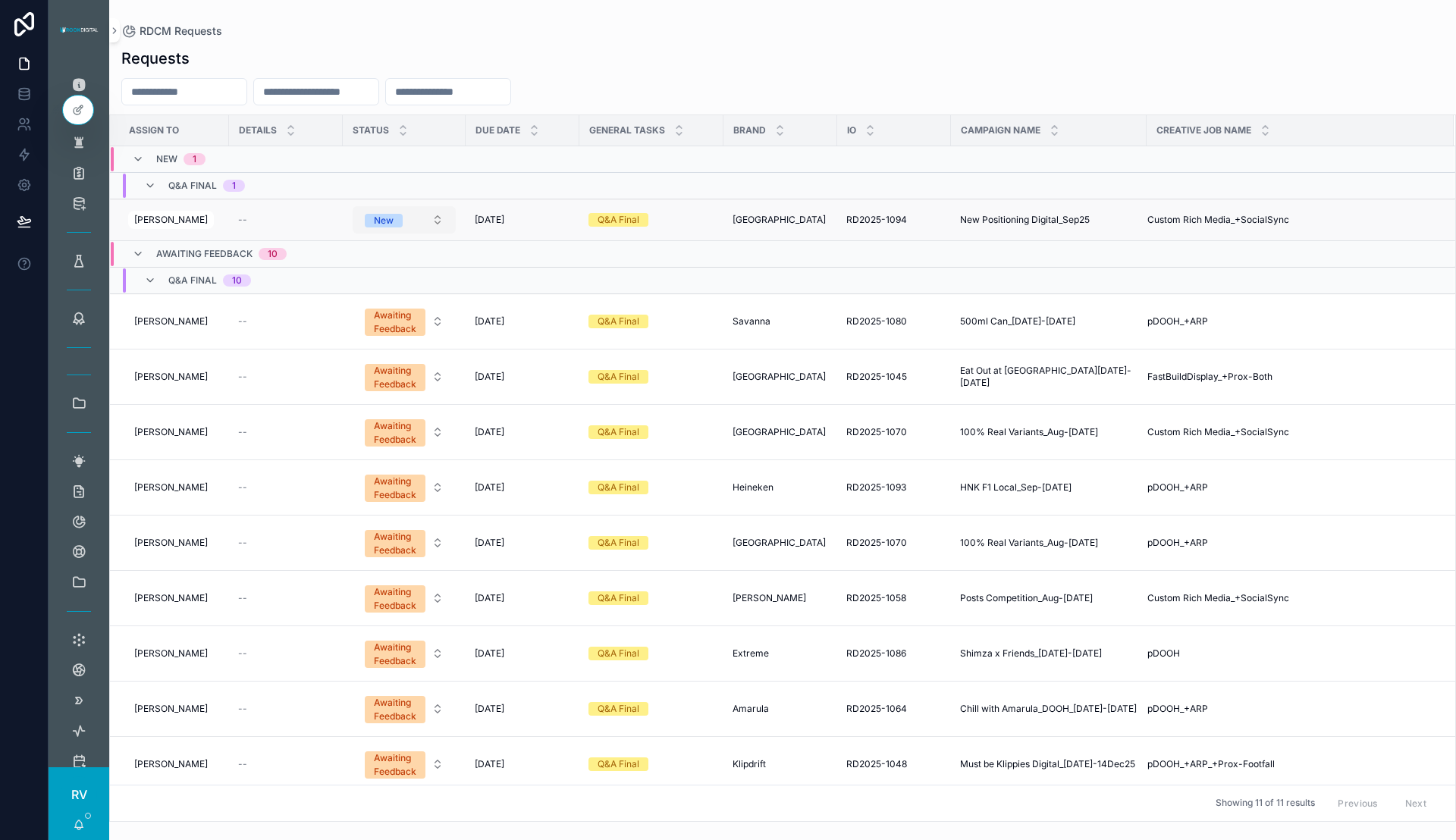
click at [415, 220] on button "New" at bounding box center [403, 219] width 103 height 27
click at [370, 368] on span "Completed" at bounding box center [346, 371] width 65 height 14
